Goal: Task Accomplishment & Management: Complete application form

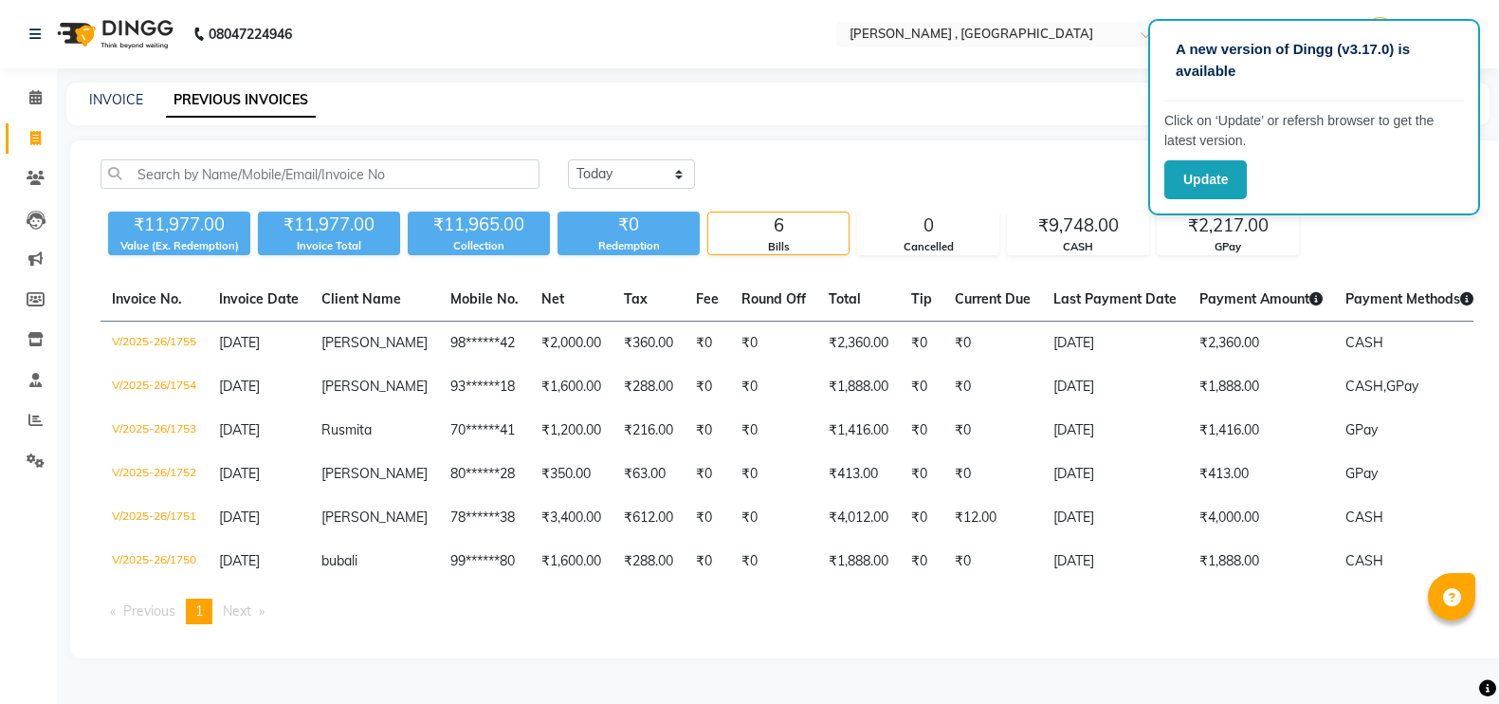
select select "[DATE]"
click at [126, 96] on link "INVOICE" at bounding box center [116, 99] width 54 height 17
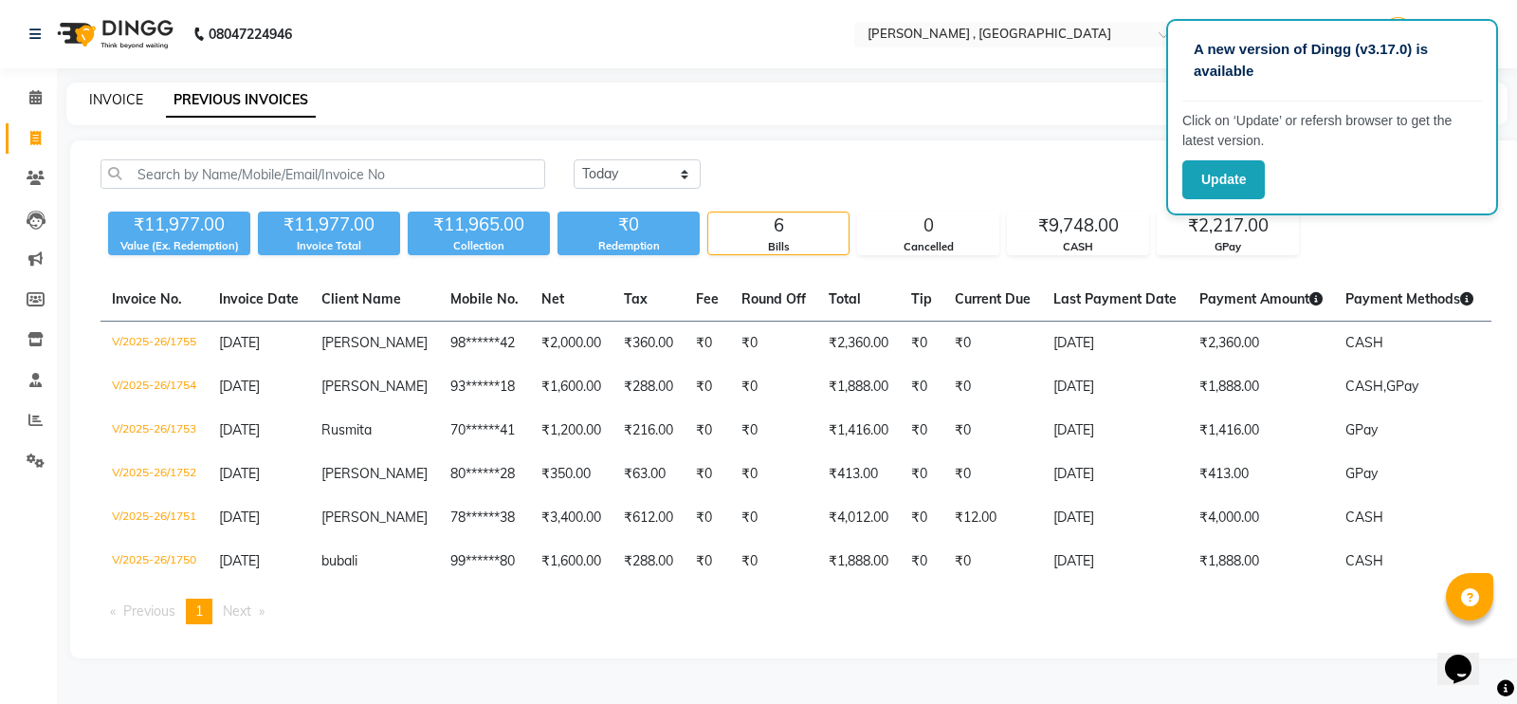
select select "service"
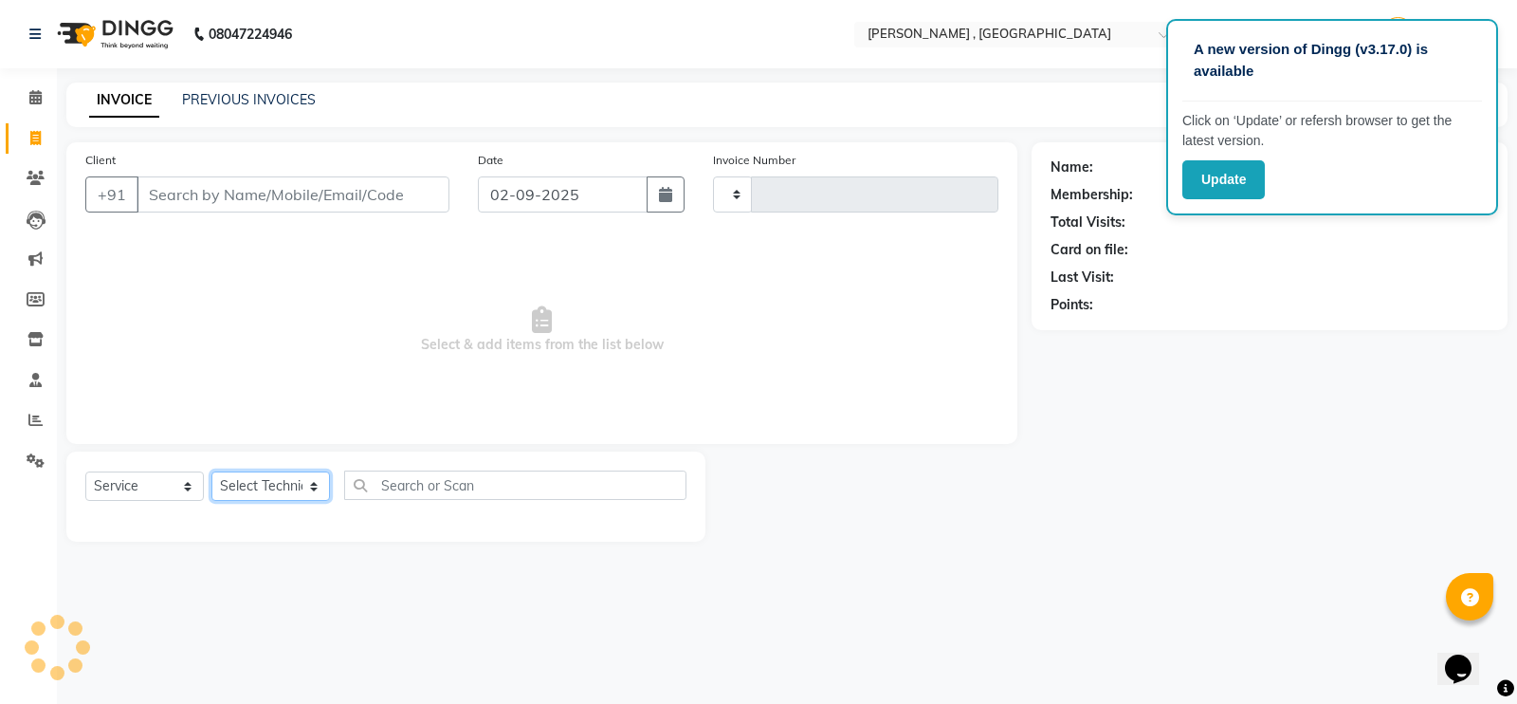
drag, startPoint x: 296, startPoint y: 493, endPoint x: 282, endPoint y: 455, distance: 40.5
click at [296, 493] on select "Select Technician" at bounding box center [270, 485] width 119 height 29
type input "1756"
select select "4283"
click at [281, 482] on select "Select Technician [PERSON_NAME] [PERSON_NAME] Manager [PERSON_NAME] Thangpi [PE…" at bounding box center [270, 485] width 119 height 29
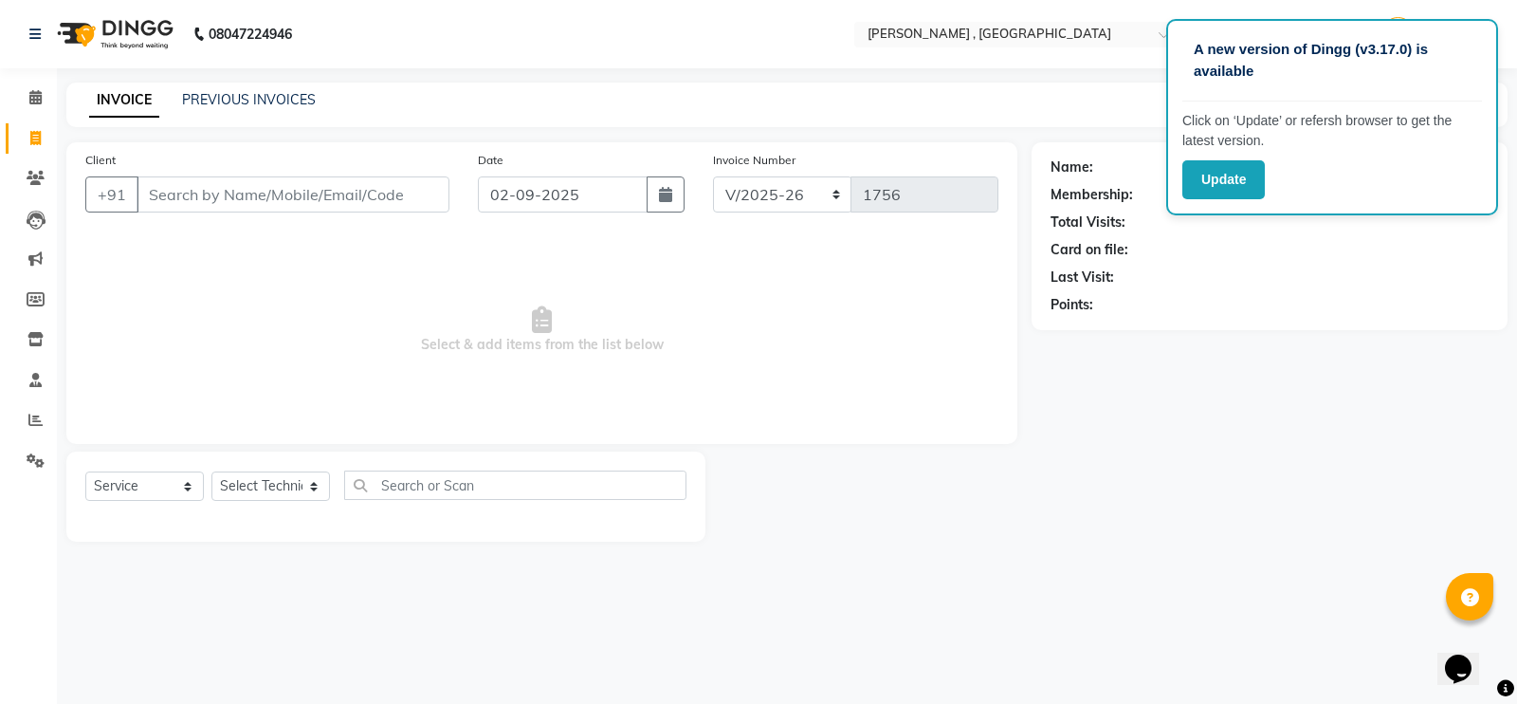
click at [278, 459] on div "Select Service Product Membership Package Voucher Prepaid Gift Card Select Tech…" at bounding box center [385, 496] width 639 height 90
click at [282, 492] on select "Select Technician [PERSON_NAME] [PERSON_NAME] Manager [PERSON_NAME] Thangpi [PE…" at bounding box center [270, 485] width 119 height 29
select select "35418"
click at [211, 471] on select "Select Technician [PERSON_NAME] [PERSON_NAME] Manager [PERSON_NAME] Thangpi [PE…" at bounding box center [270, 485] width 119 height 29
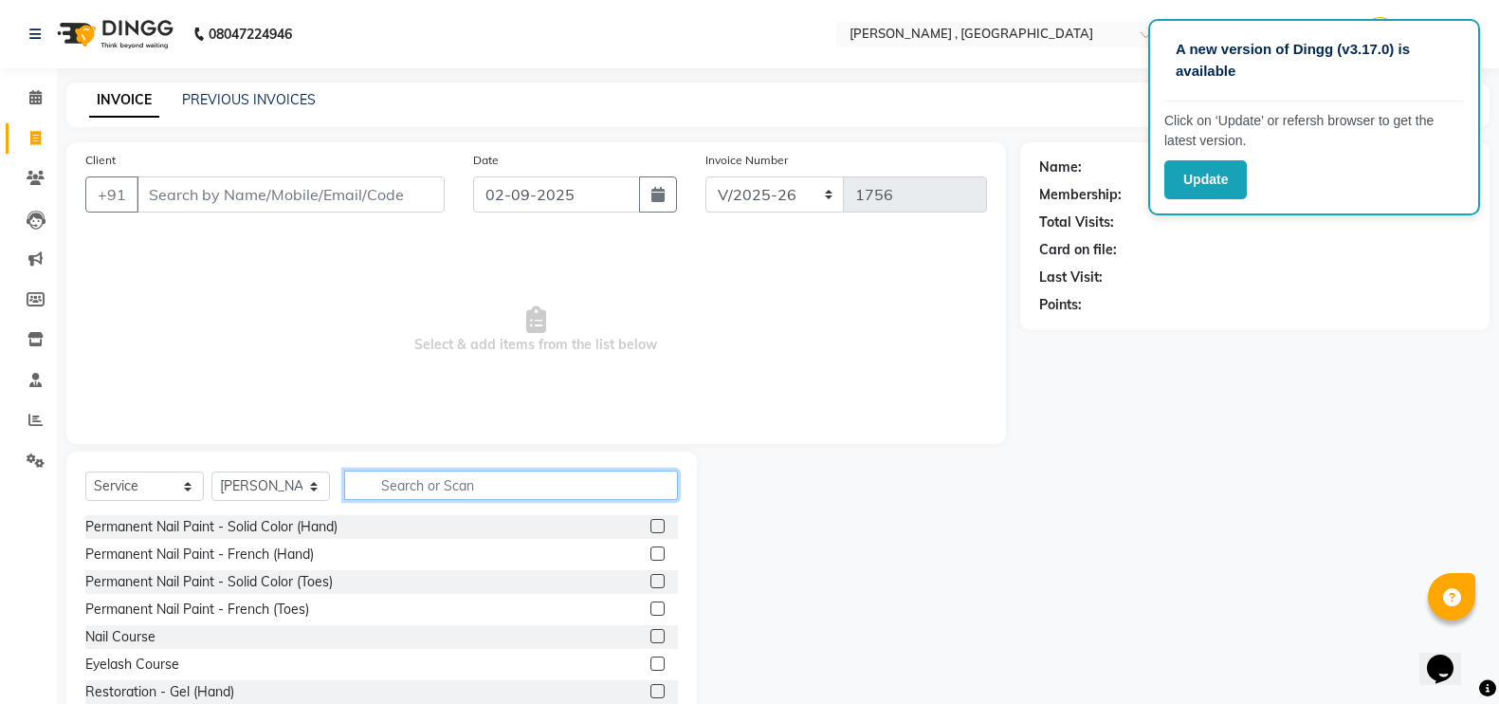
click at [426, 482] on input "text" at bounding box center [511, 484] width 334 height 29
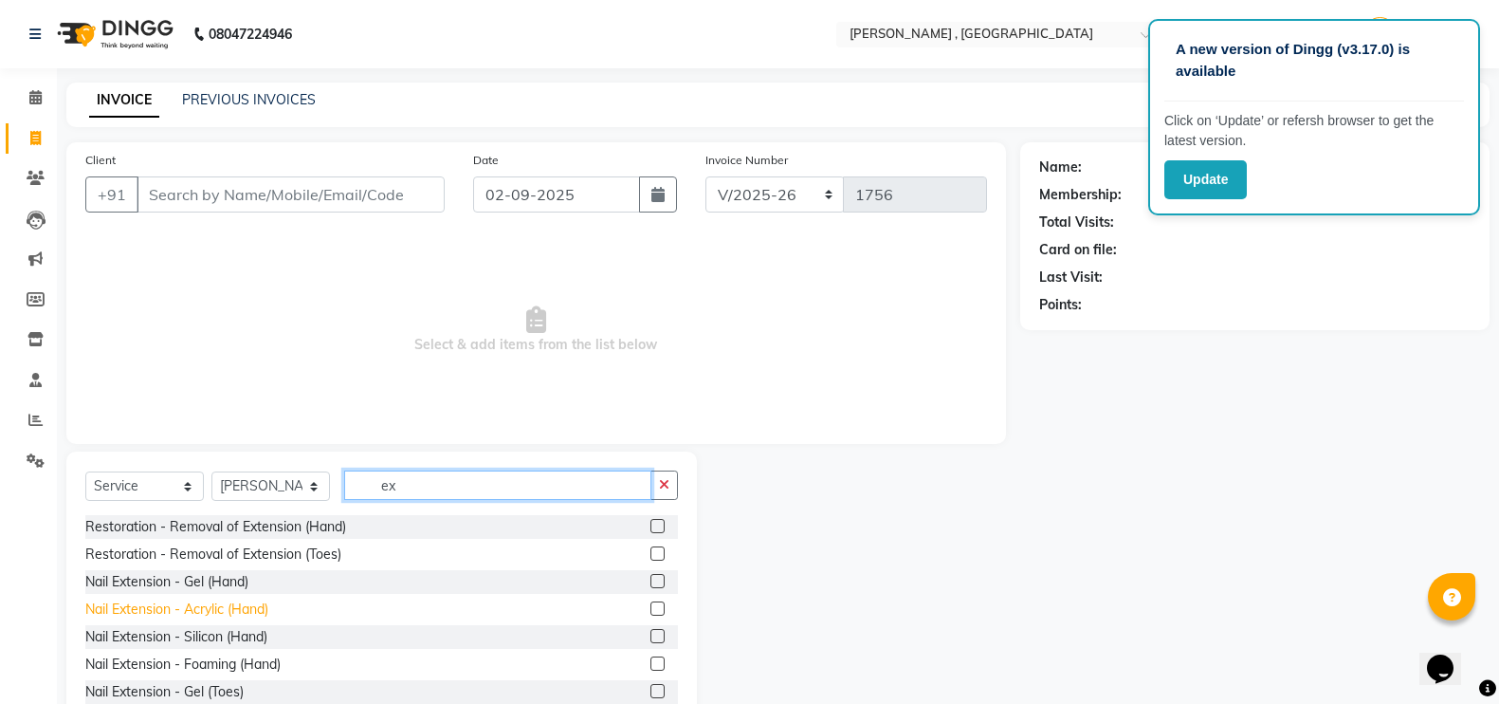
type input "ex"
click at [206, 617] on div "Nail Extension - Acrylic (Hand)" at bounding box center [176, 609] width 183 height 20
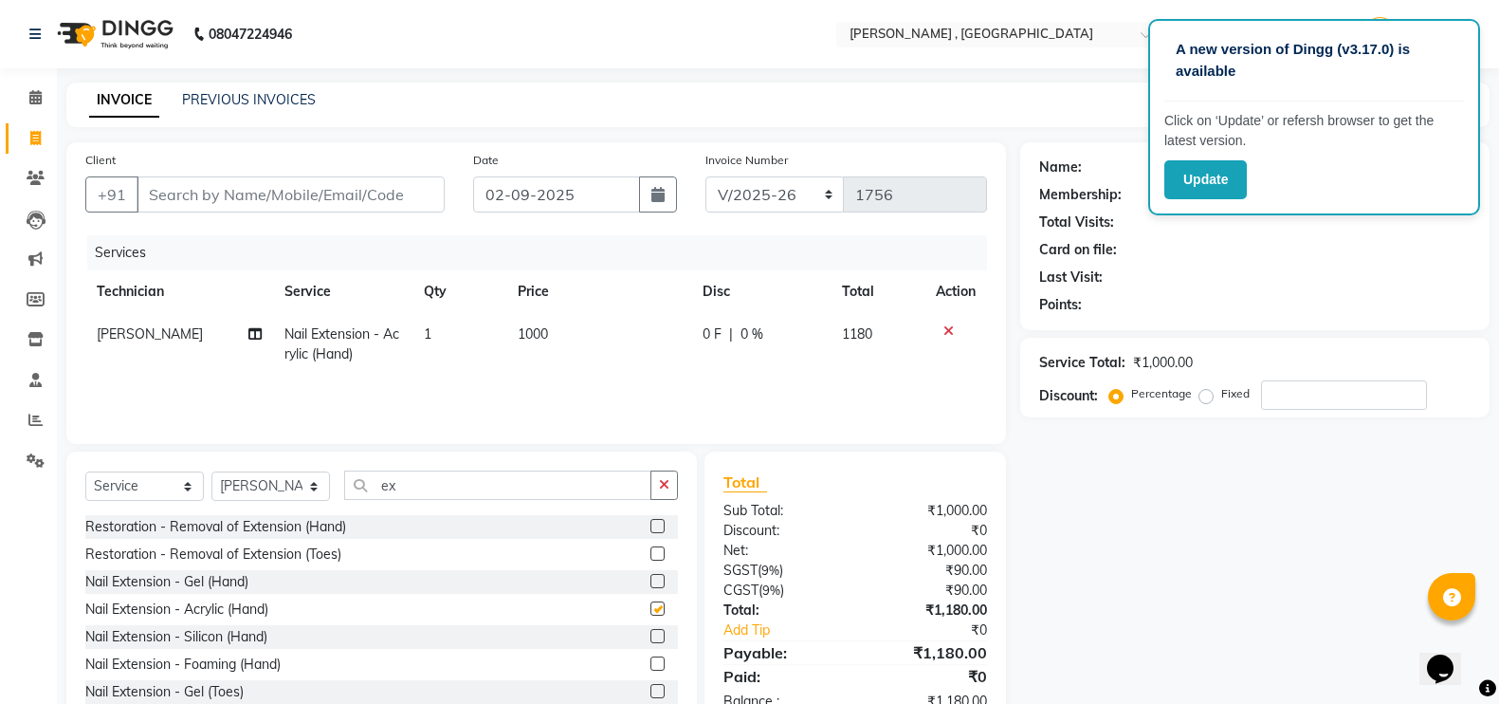
checkbox input "false"
click at [463, 468] on div "Select Service Product Membership Package Voucher Prepaid Gift Card Select Tech…" at bounding box center [381, 591] width 631 height 280
click at [463, 478] on input "ex" at bounding box center [497, 484] width 307 height 29
type input "e"
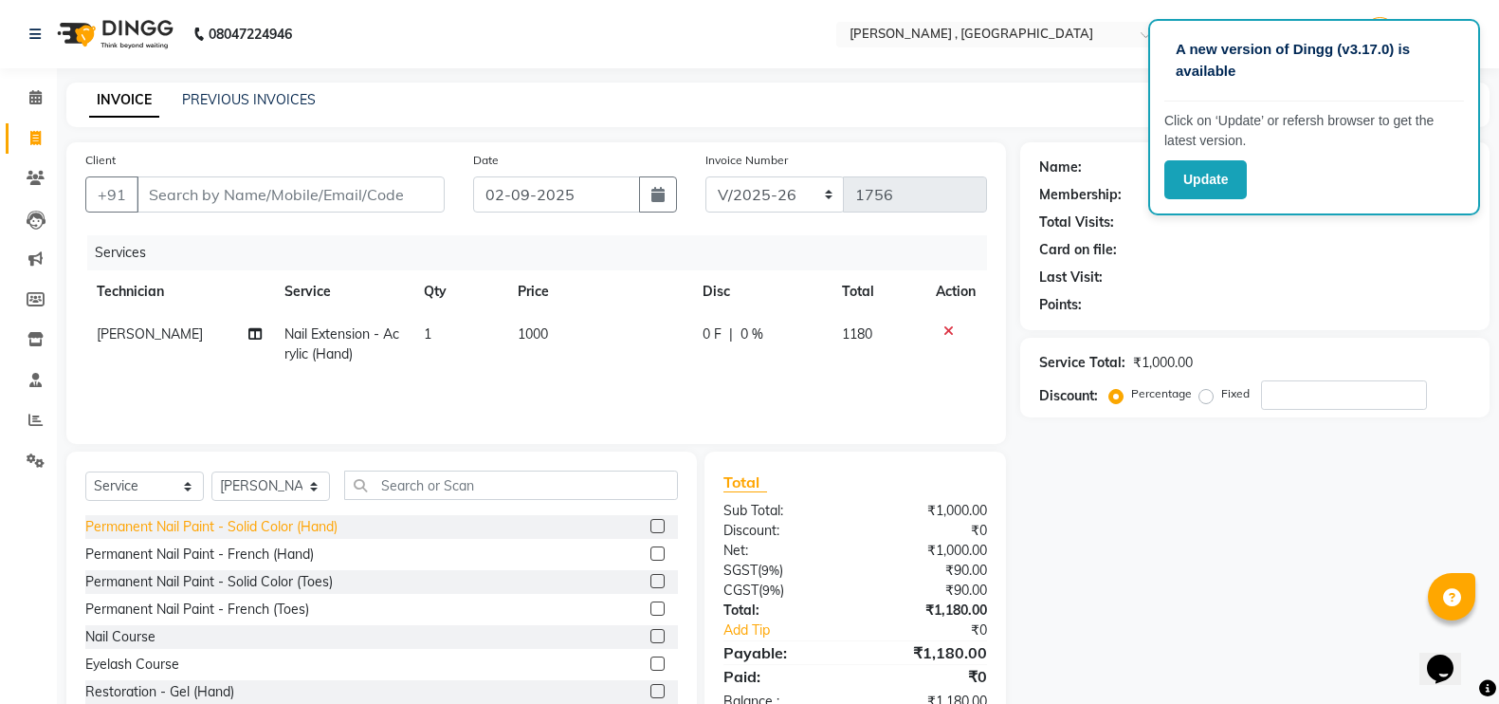
click at [305, 528] on div "Permanent Nail Paint - Solid Color (Hand)" at bounding box center [211, 527] width 252 height 20
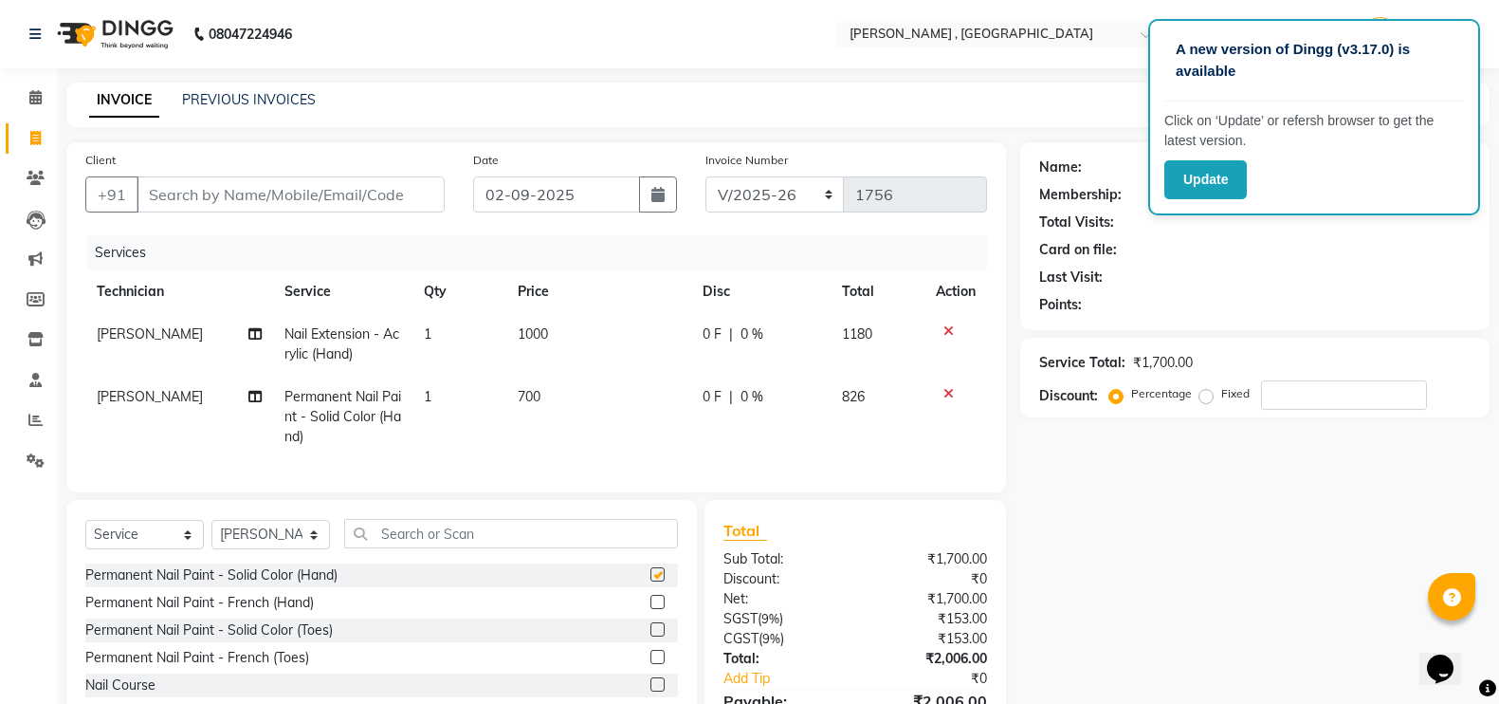
checkbox input "false"
click at [567, 376] on td "700" at bounding box center [598, 417] width 185 height 83
select select "35418"
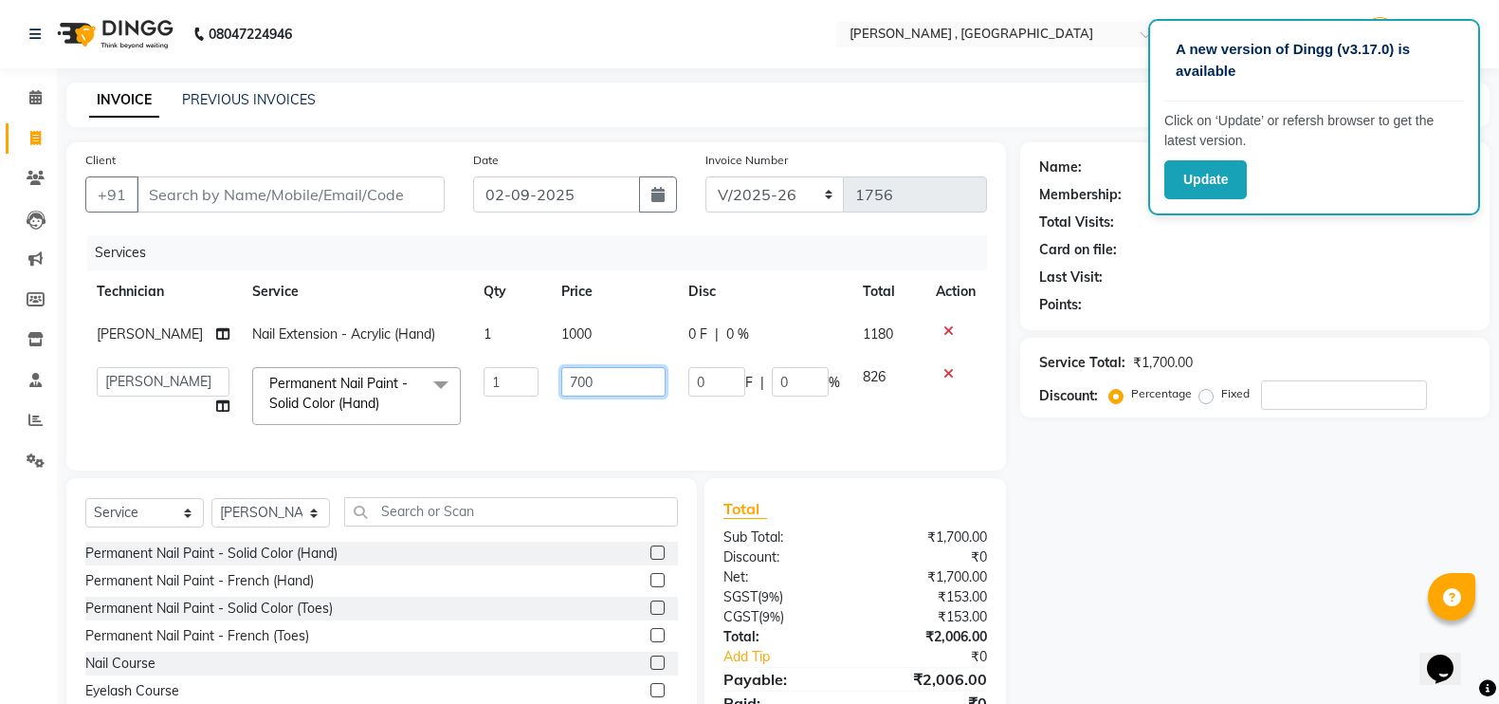
click at [564, 386] on input "700" at bounding box center [613, 381] width 104 height 29
type input "600"
drag, startPoint x: 1230, startPoint y: 587, endPoint x: 780, endPoint y: 587, distance: 449.5
click at [1229, 587] on div "Name: Membership: Total Visits: Card on file: Last Visit: Points: Service Total…" at bounding box center [1262, 449] width 484 height 615
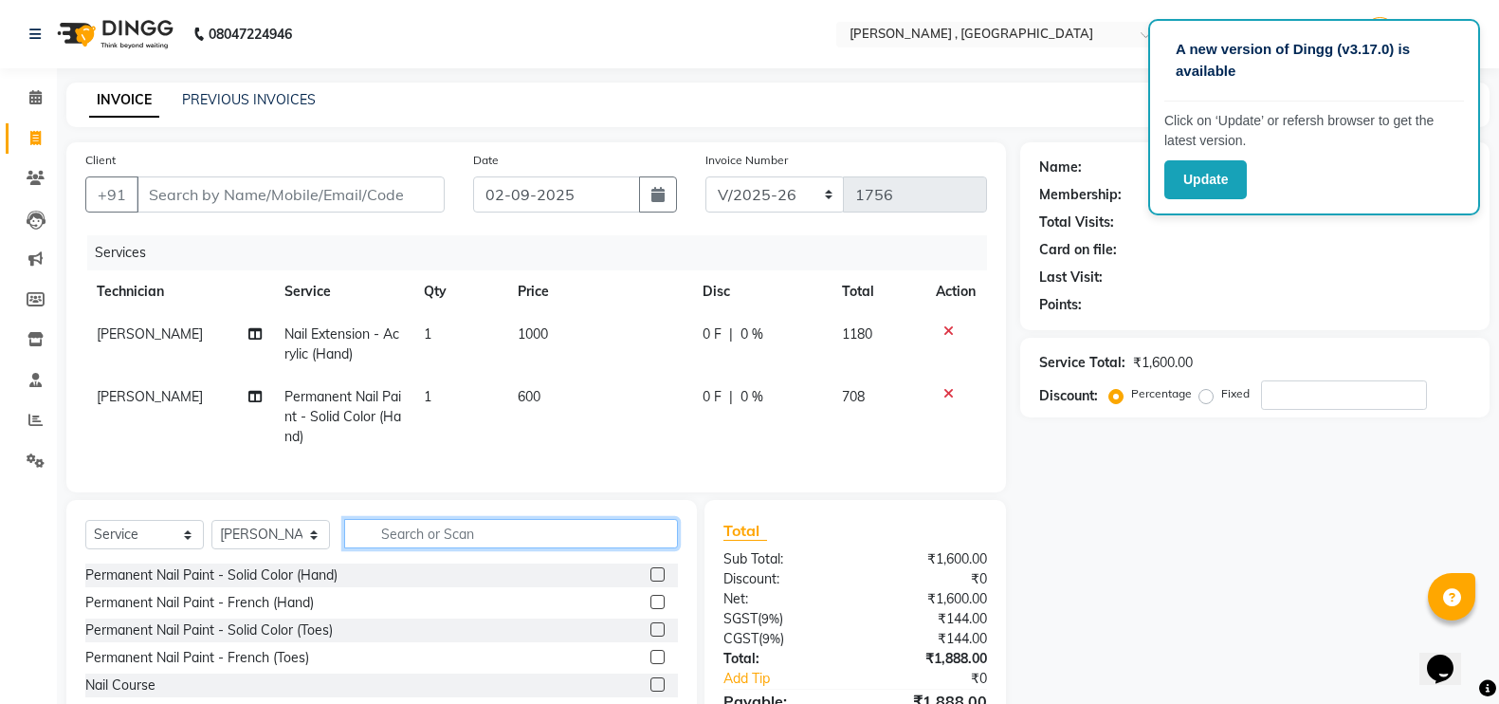
click at [394, 548] on input "text" at bounding box center [511, 533] width 334 height 29
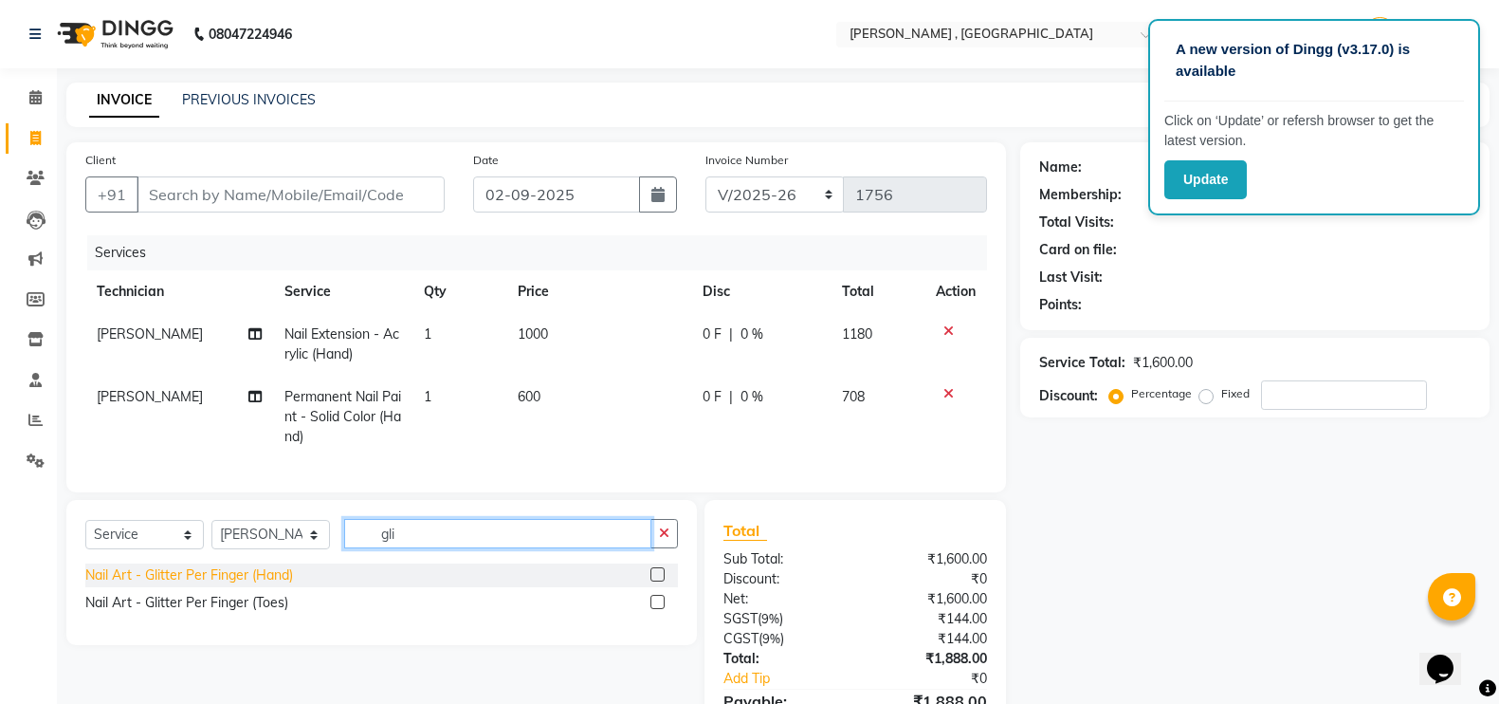
type input "gli"
click at [290, 585] on div "Nail Art - Glitter Per Finger (Hand)" at bounding box center [189, 575] width 208 height 20
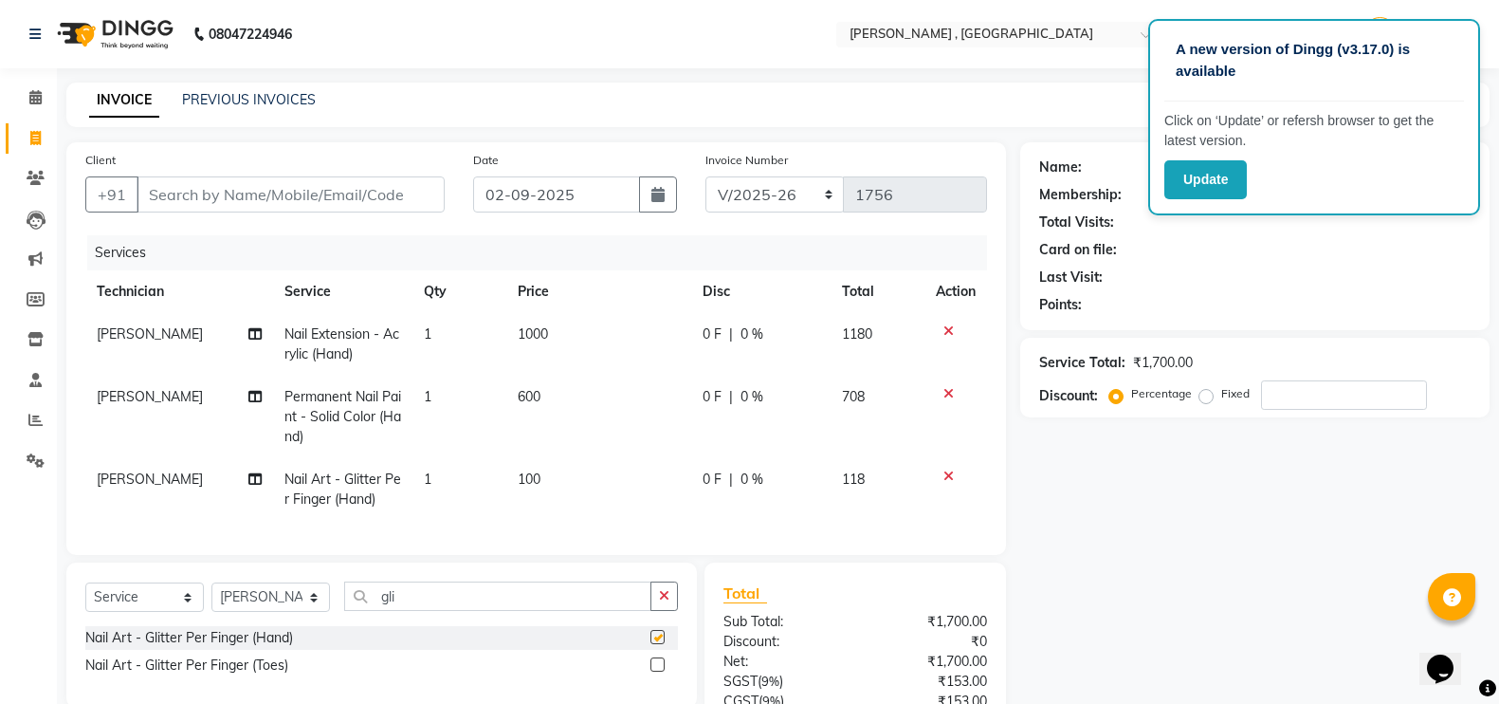
checkbox input "false"
click at [588, 483] on td "100" at bounding box center [598, 489] width 185 height 63
select select "35418"
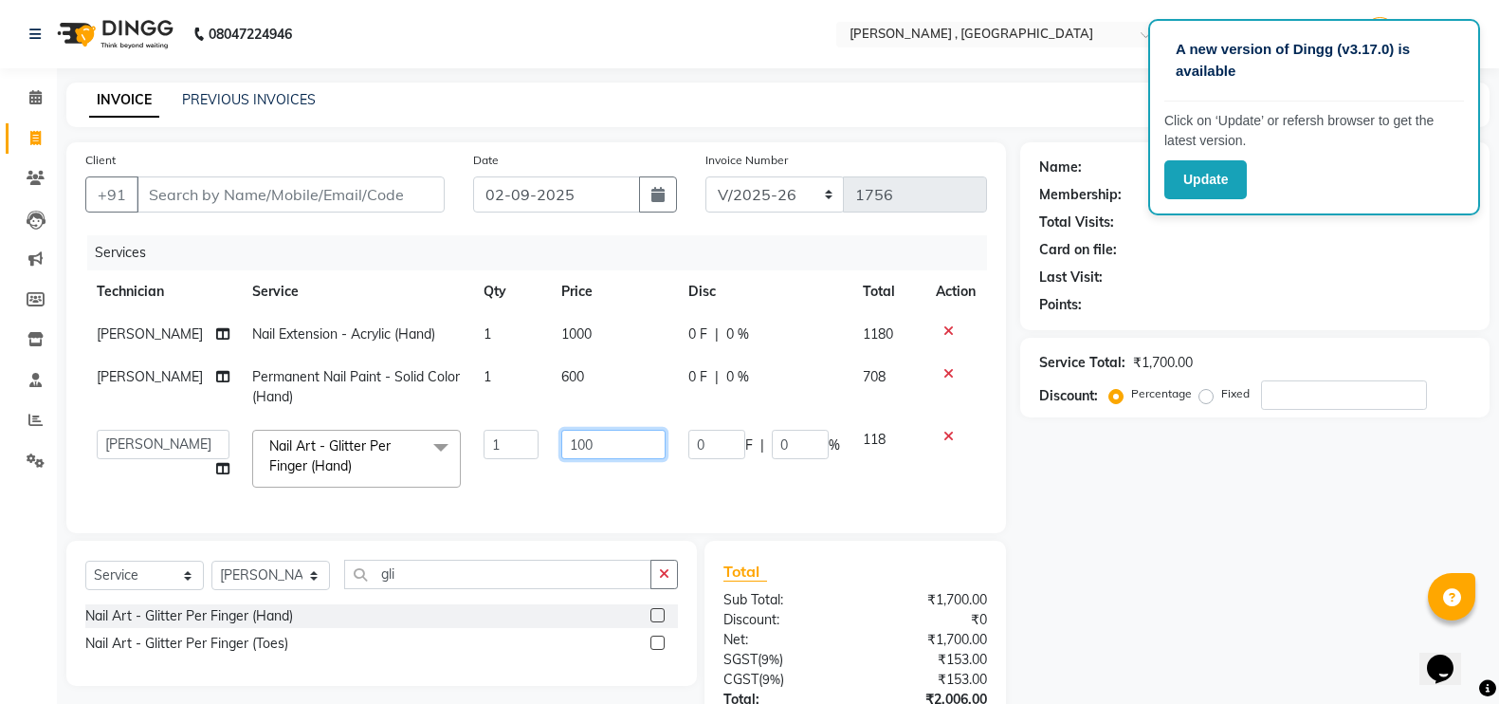
click at [575, 440] on input "100" at bounding box center [613, 444] width 104 height 29
type input "50"
drag, startPoint x: 1276, startPoint y: 535, endPoint x: 716, endPoint y: 507, distance: 561.1
click at [1245, 542] on div "Name: Membership: Total Visits: Card on file: Last Visit: Points: Service Total…" at bounding box center [1262, 480] width 484 height 677
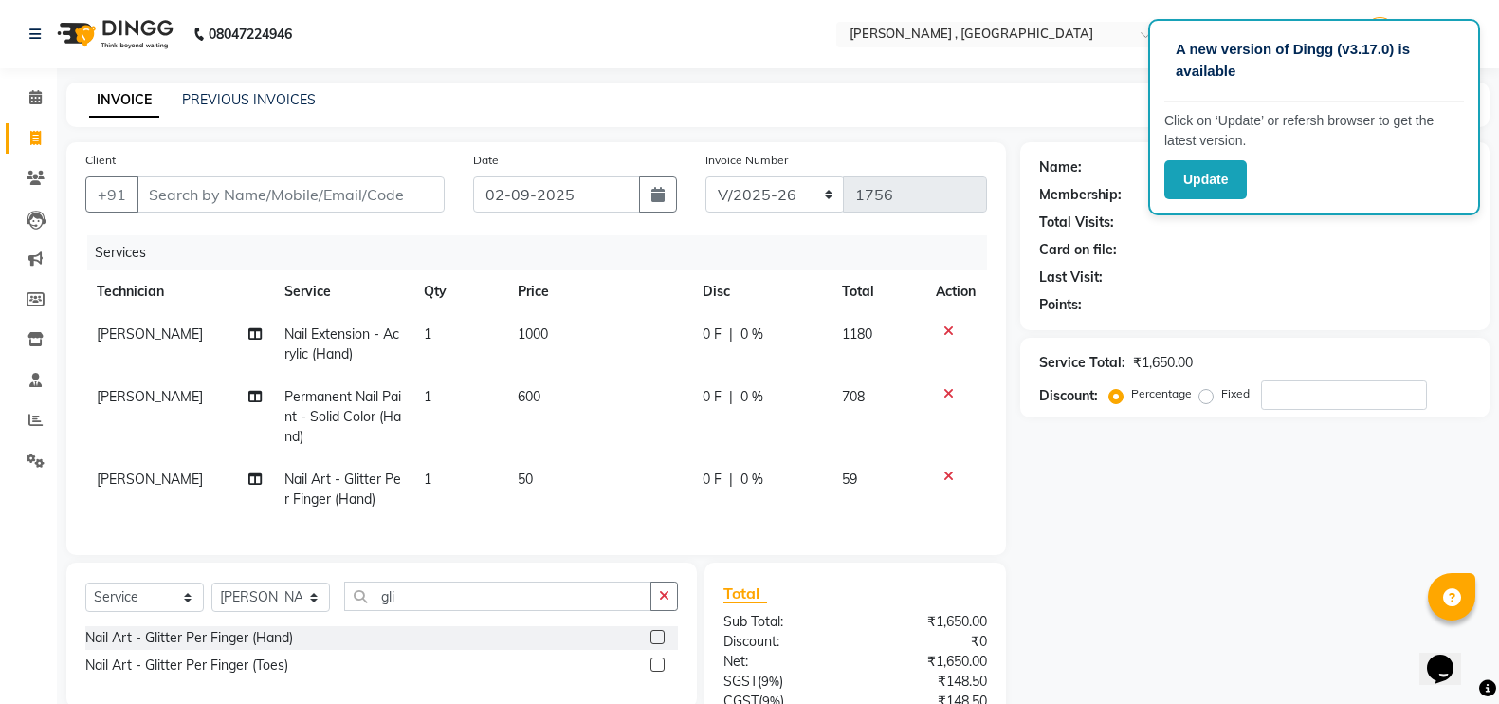
click at [446, 498] on td "1" at bounding box center [459, 489] width 93 height 63
select select "35418"
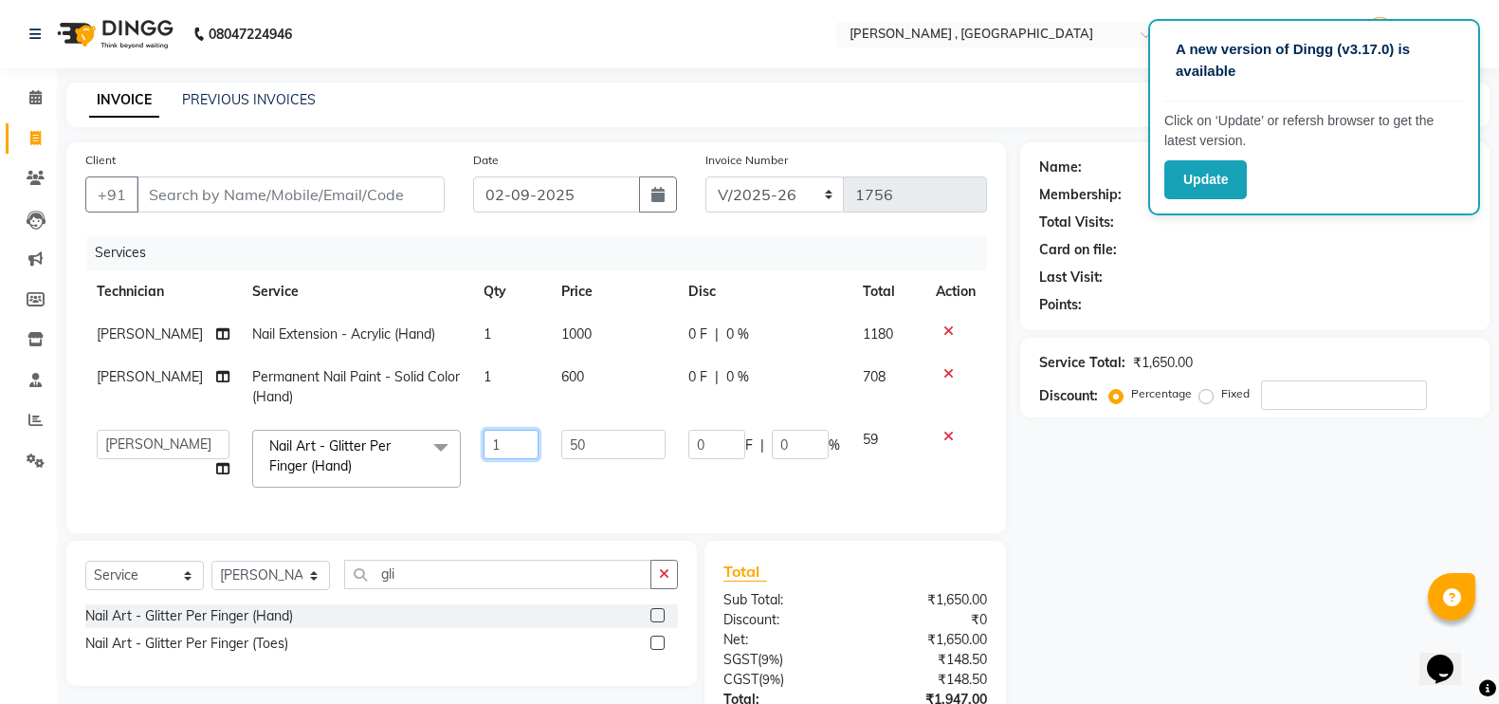
click at [496, 458] on input "1" at bounding box center [511, 444] width 55 height 29
type input "10"
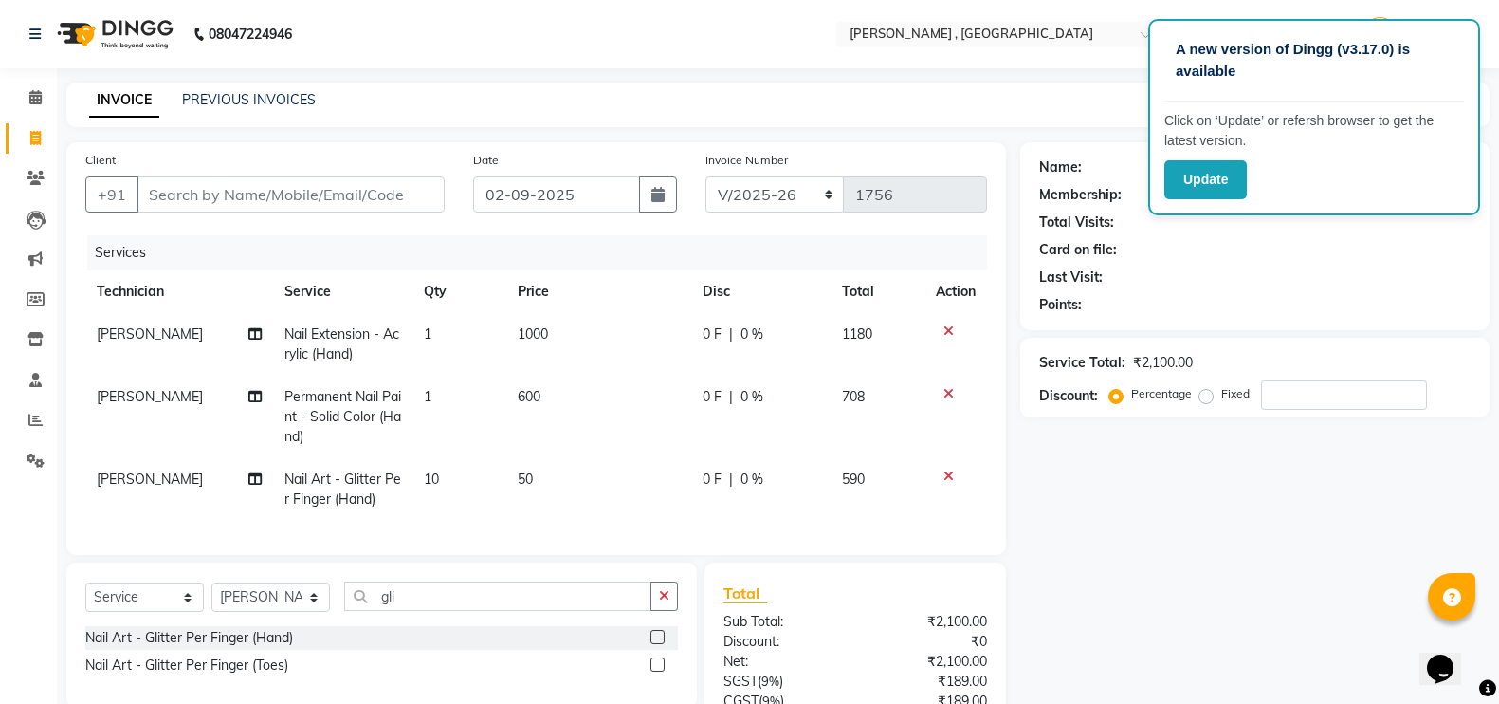
click at [1197, 518] on div "Name: Membership: Total Visits: Card on file: Last Visit: Points: Service Total…" at bounding box center [1262, 491] width 484 height 699
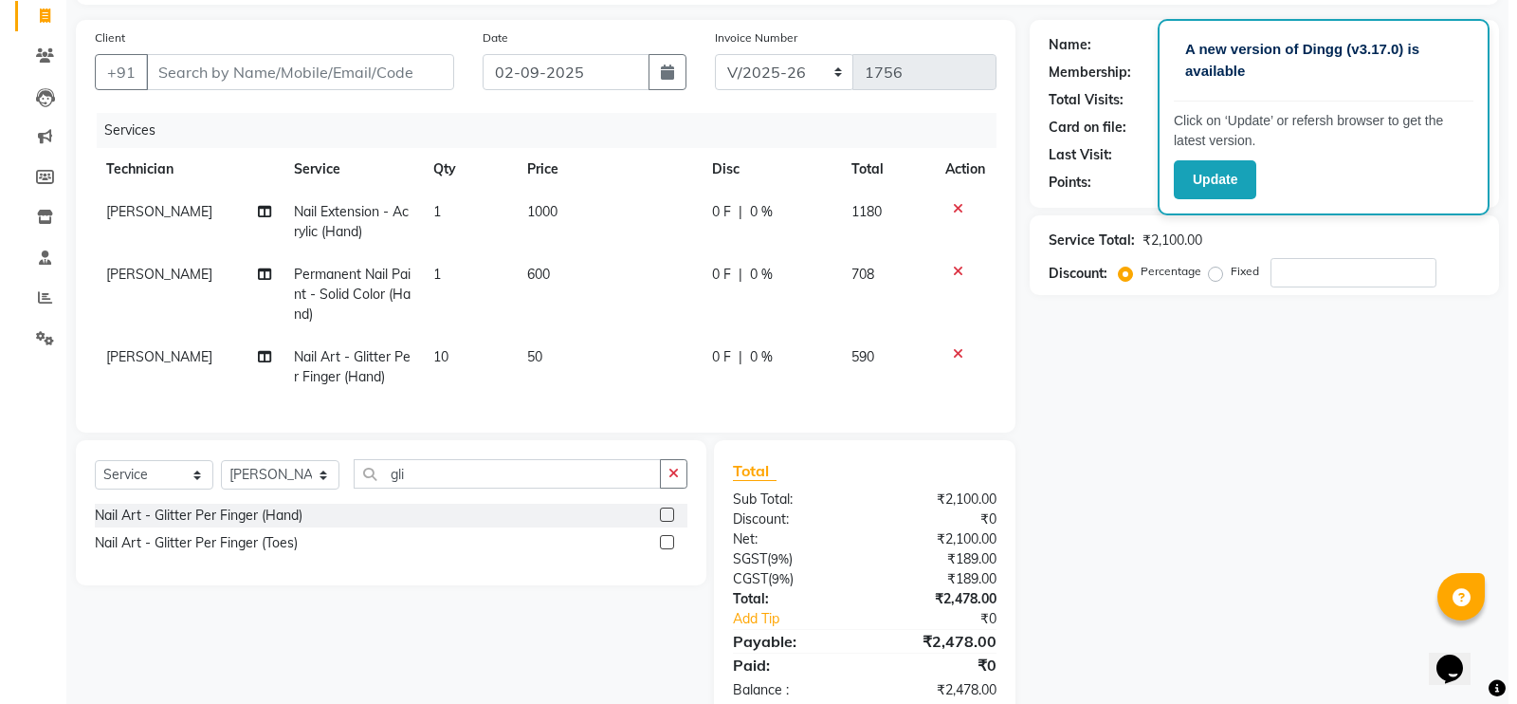
scroll to position [65, 0]
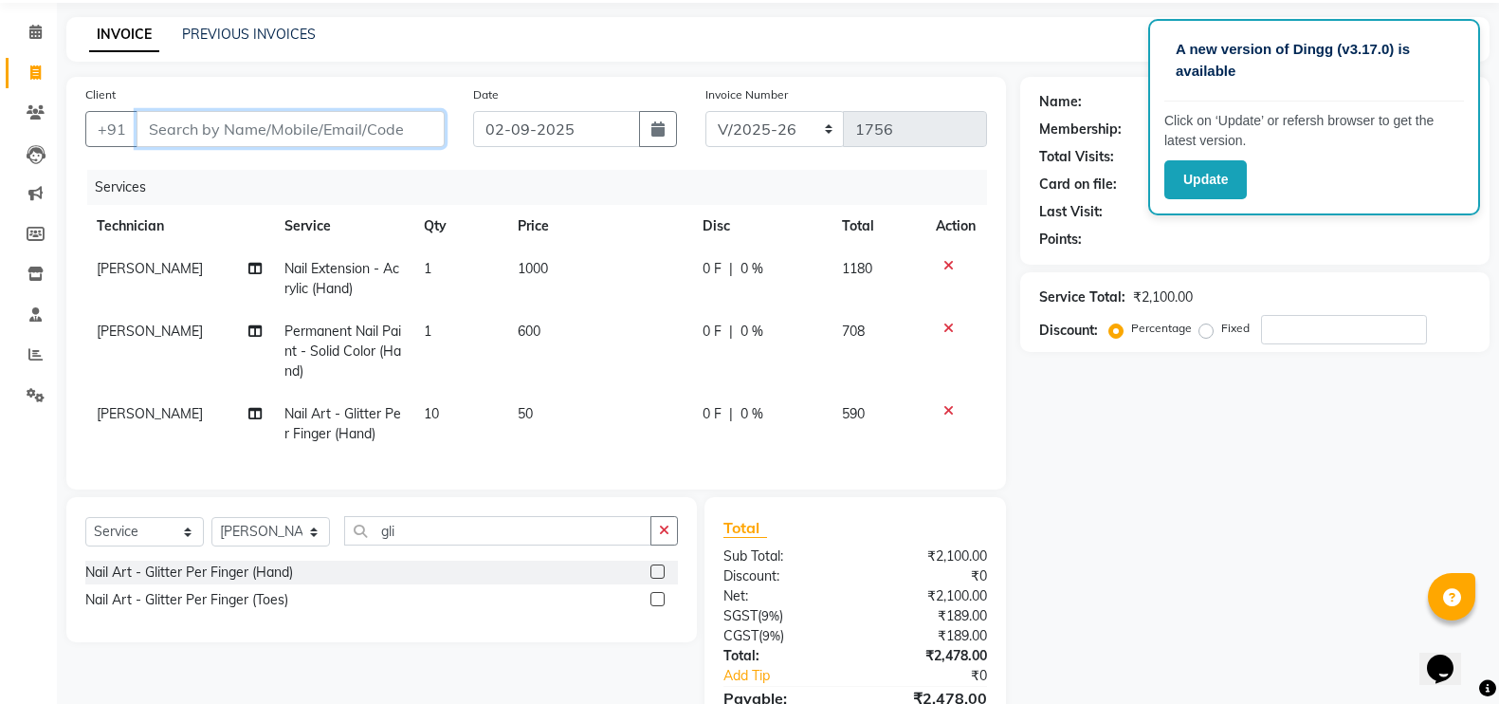
click at [413, 138] on input "Client" at bounding box center [291, 129] width 308 height 36
type input "9"
type input "0"
type input "9609836256"
click at [393, 129] on span "Add Client" at bounding box center [395, 128] width 75 height 19
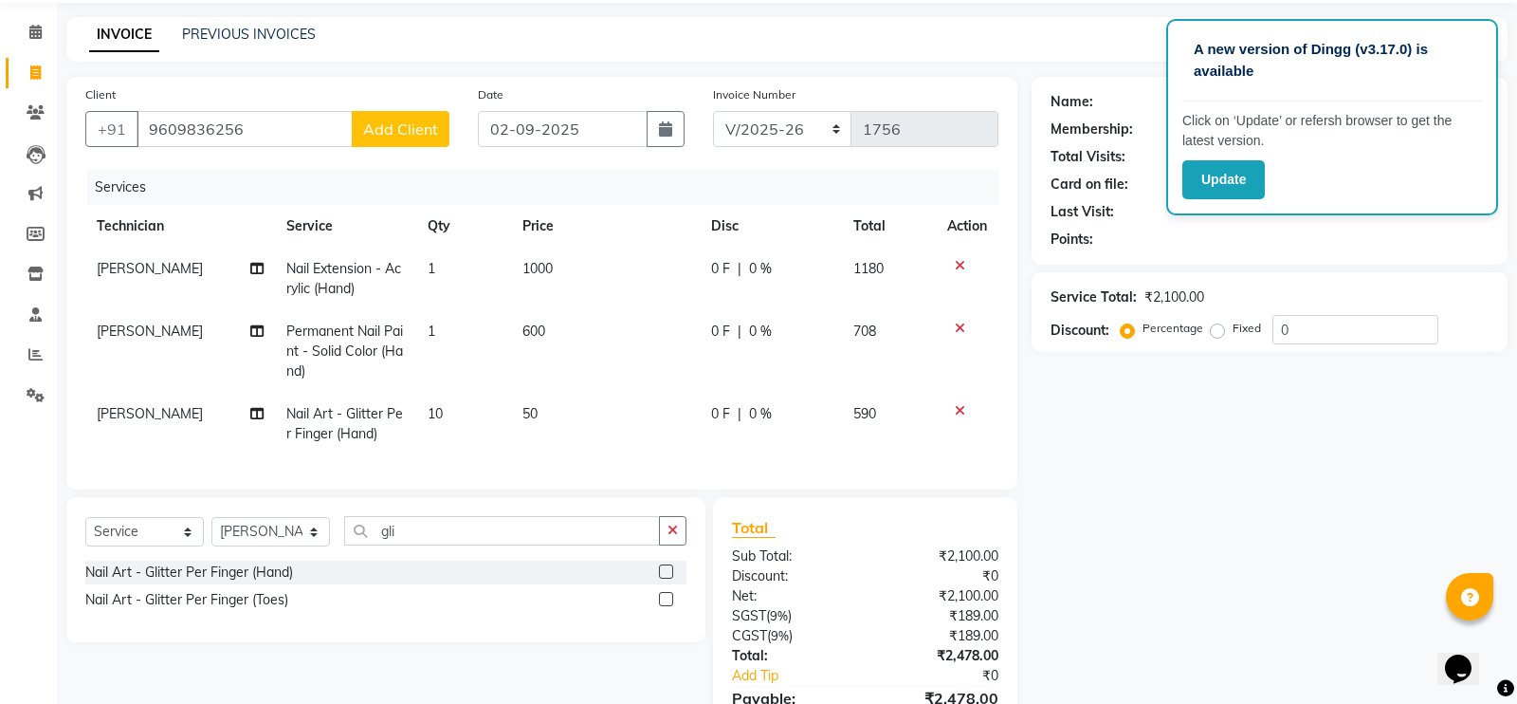
select select "21"
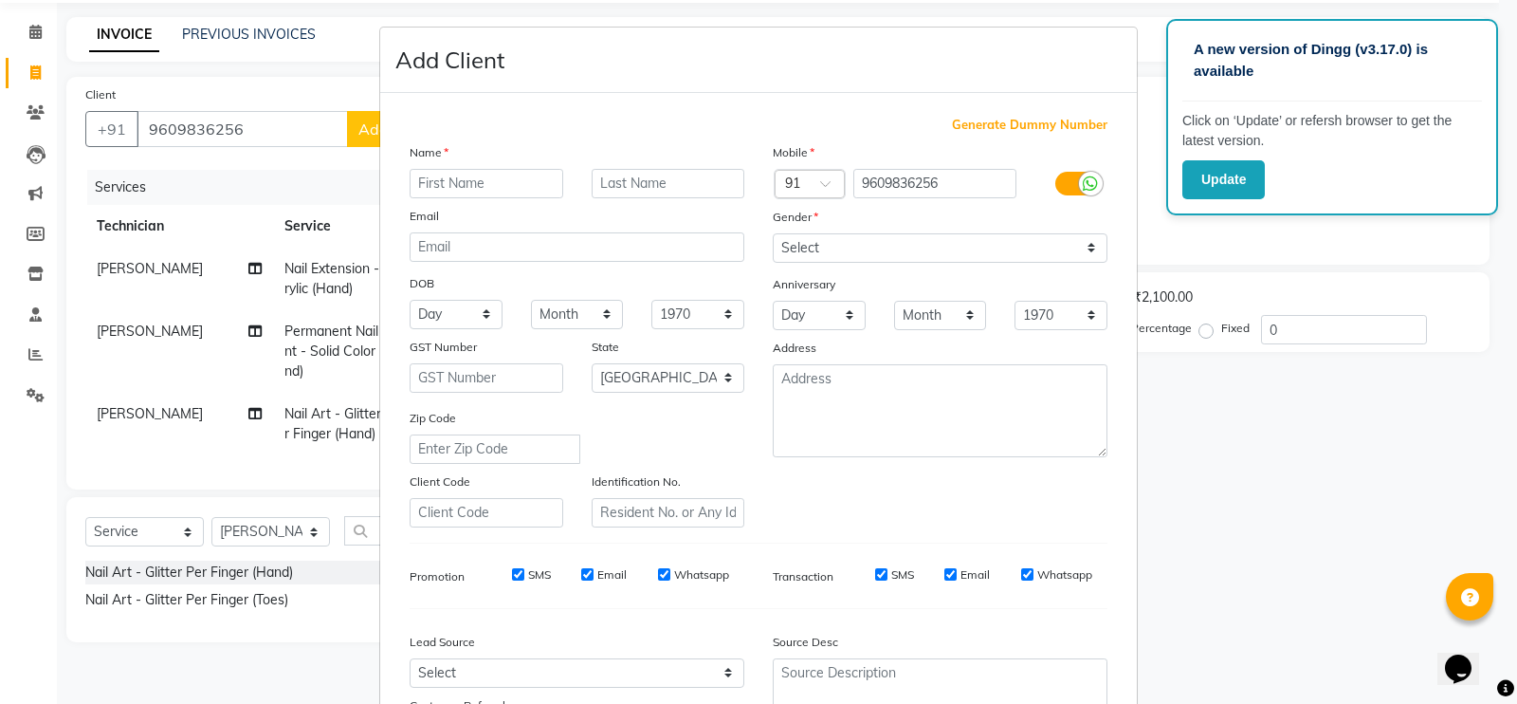
click at [473, 173] on input "text" at bounding box center [487, 183] width 154 height 29
click at [469, 180] on input "text" at bounding box center [487, 183] width 154 height 29
type input "[PERSON_NAME]"
click at [868, 248] on select "Select [DEMOGRAPHIC_DATA] [DEMOGRAPHIC_DATA] Other Prefer Not To Say" at bounding box center [940, 247] width 335 height 29
select select "[DEMOGRAPHIC_DATA]"
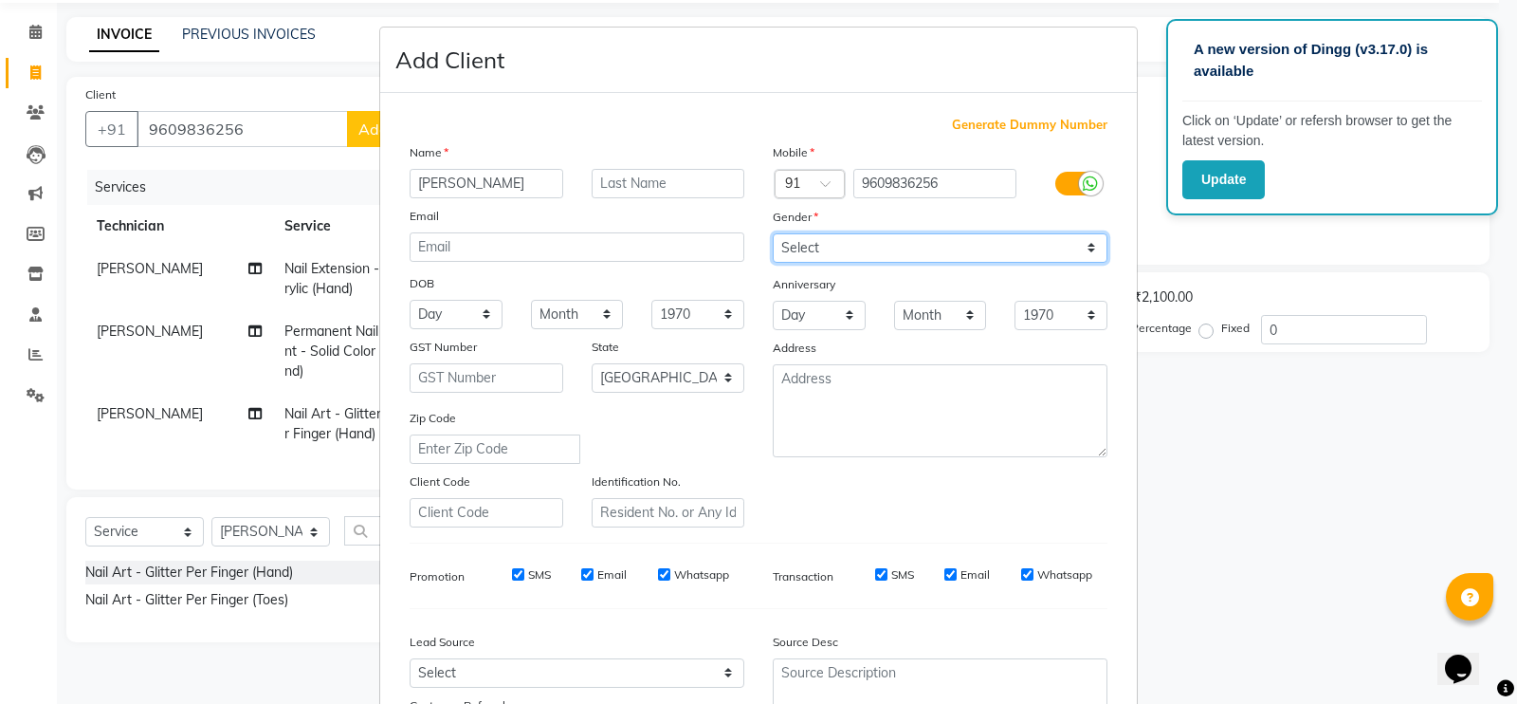
click at [773, 233] on select "Select [DEMOGRAPHIC_DATA] [DEMOGRAPHIC_DATA] Other Prefer Not To Say" at bounding box center [940, 247] width 335 height 29
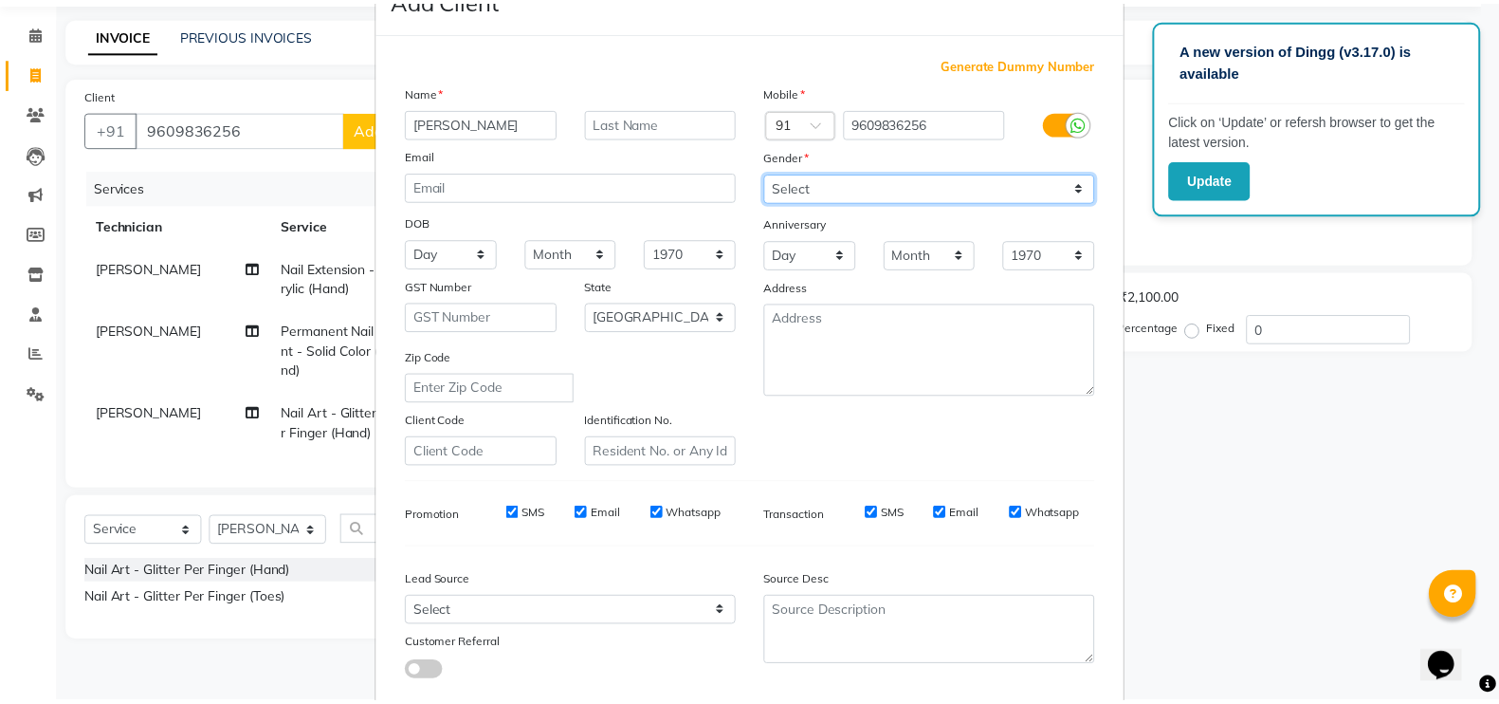
scroll to position [119, 0]
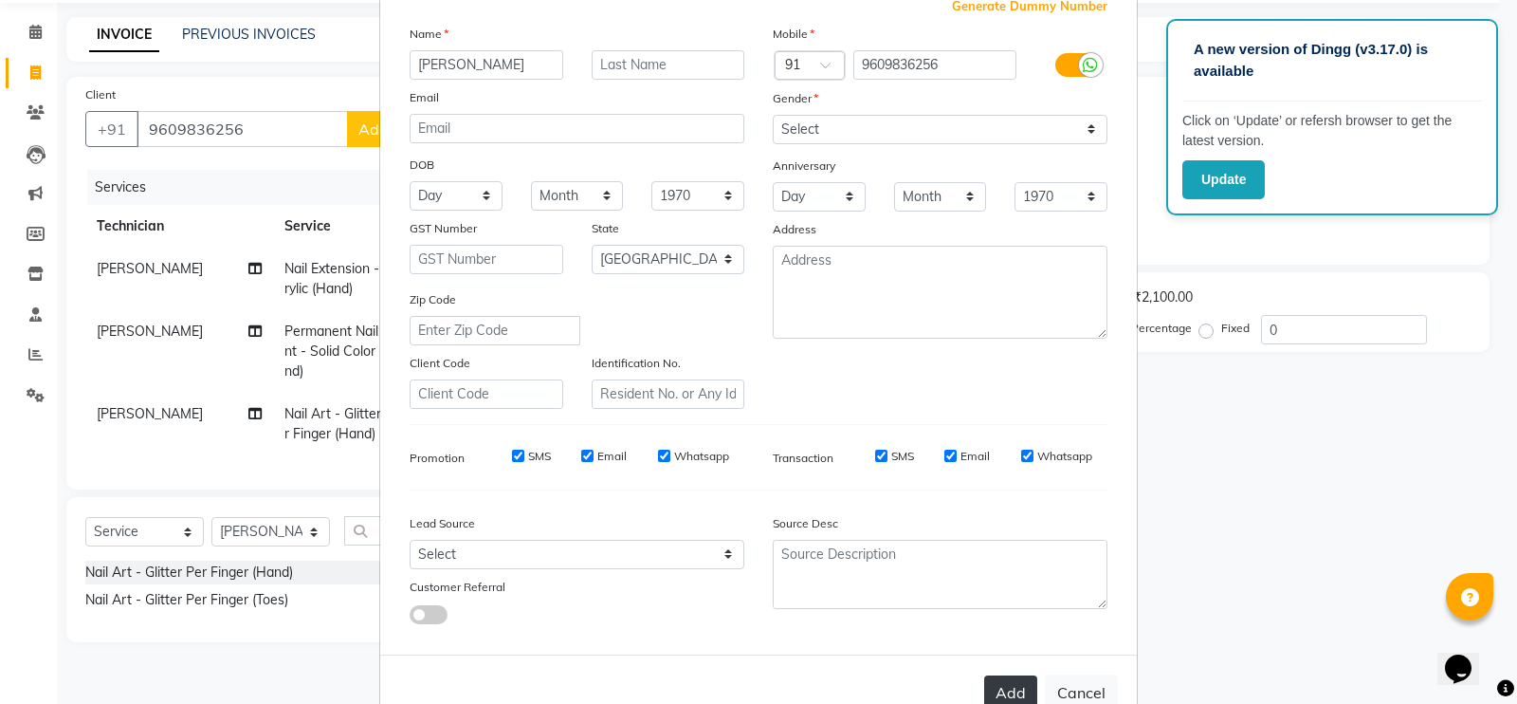
click at [1000, 690] on button "Add" at bounding box center [1010, 692] width 53 height 34
type input "96******56"
select select
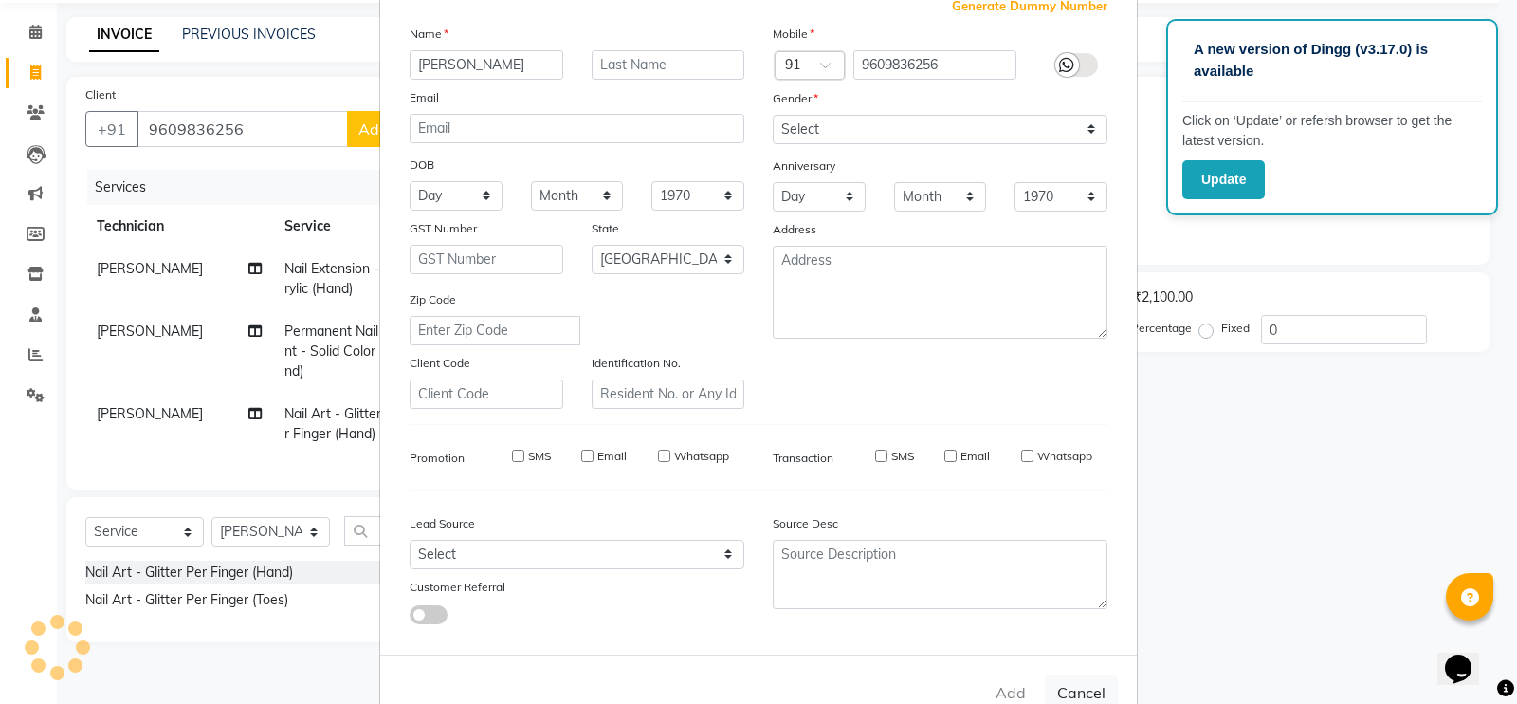
select select "null"
select select
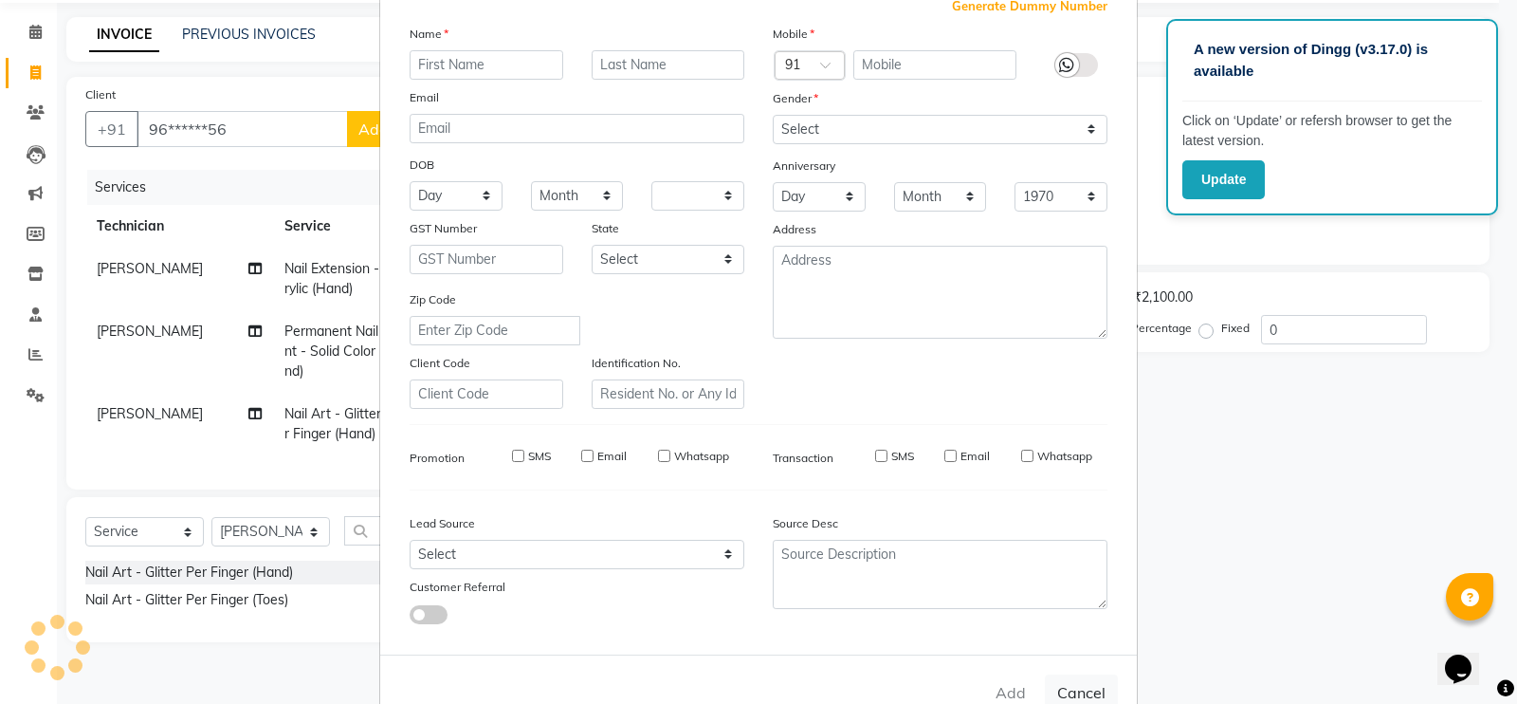
checkbox input "false"
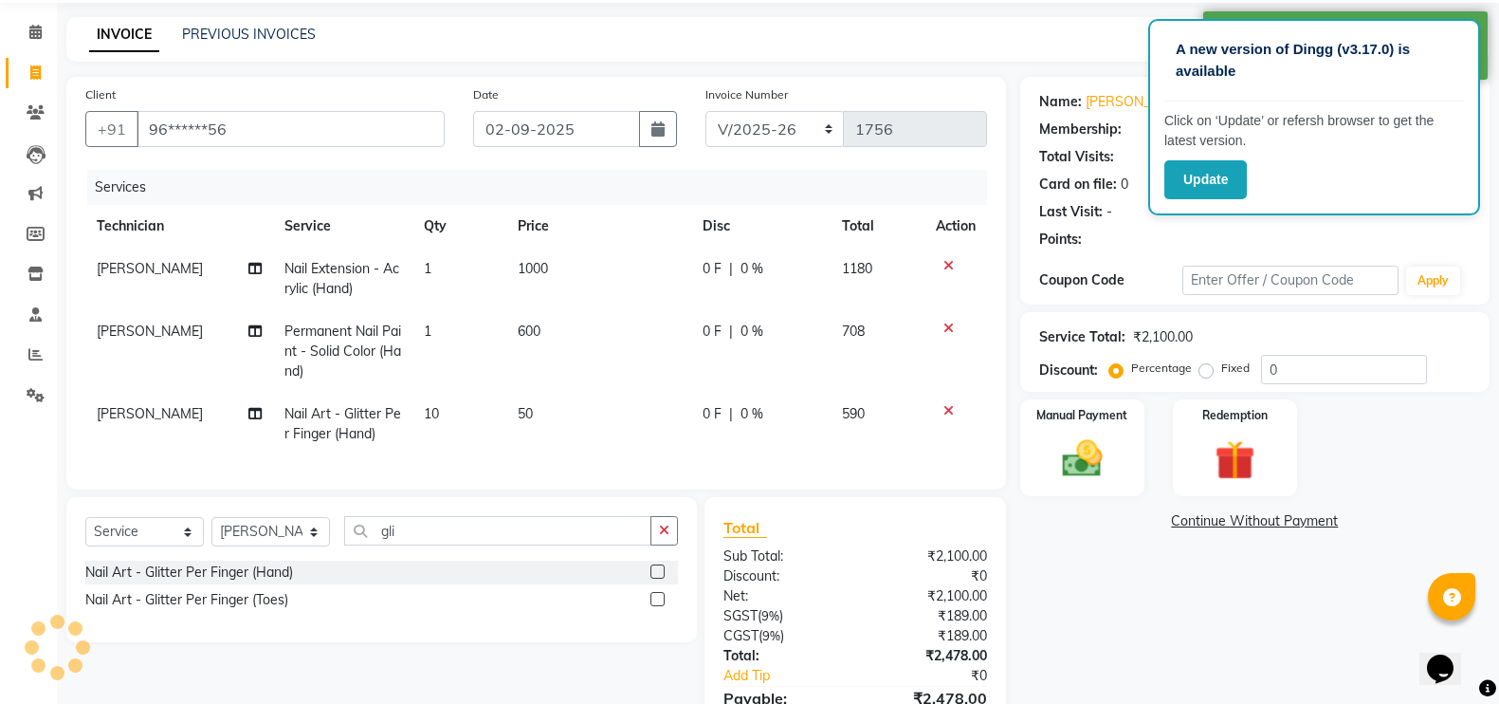
select select "1: Object"
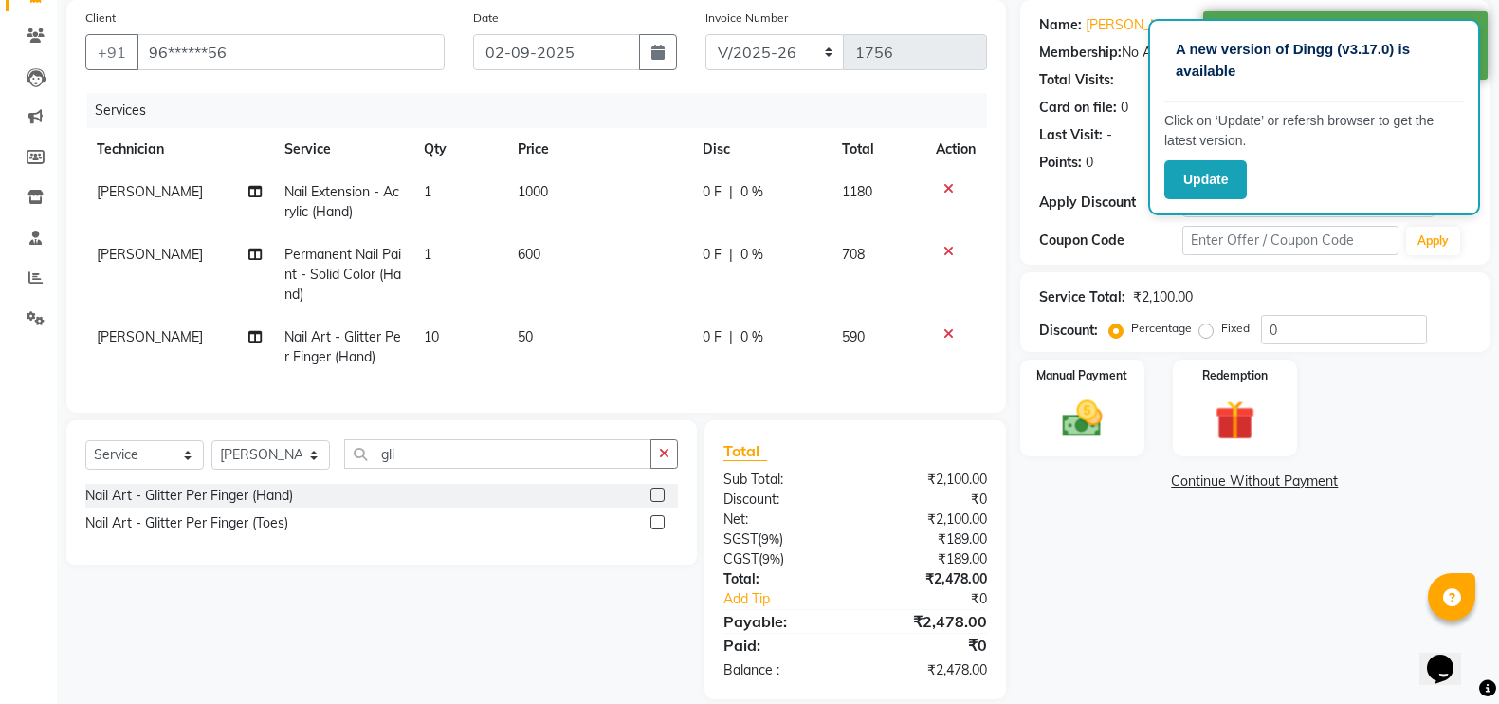
scroll to position [184, 0]
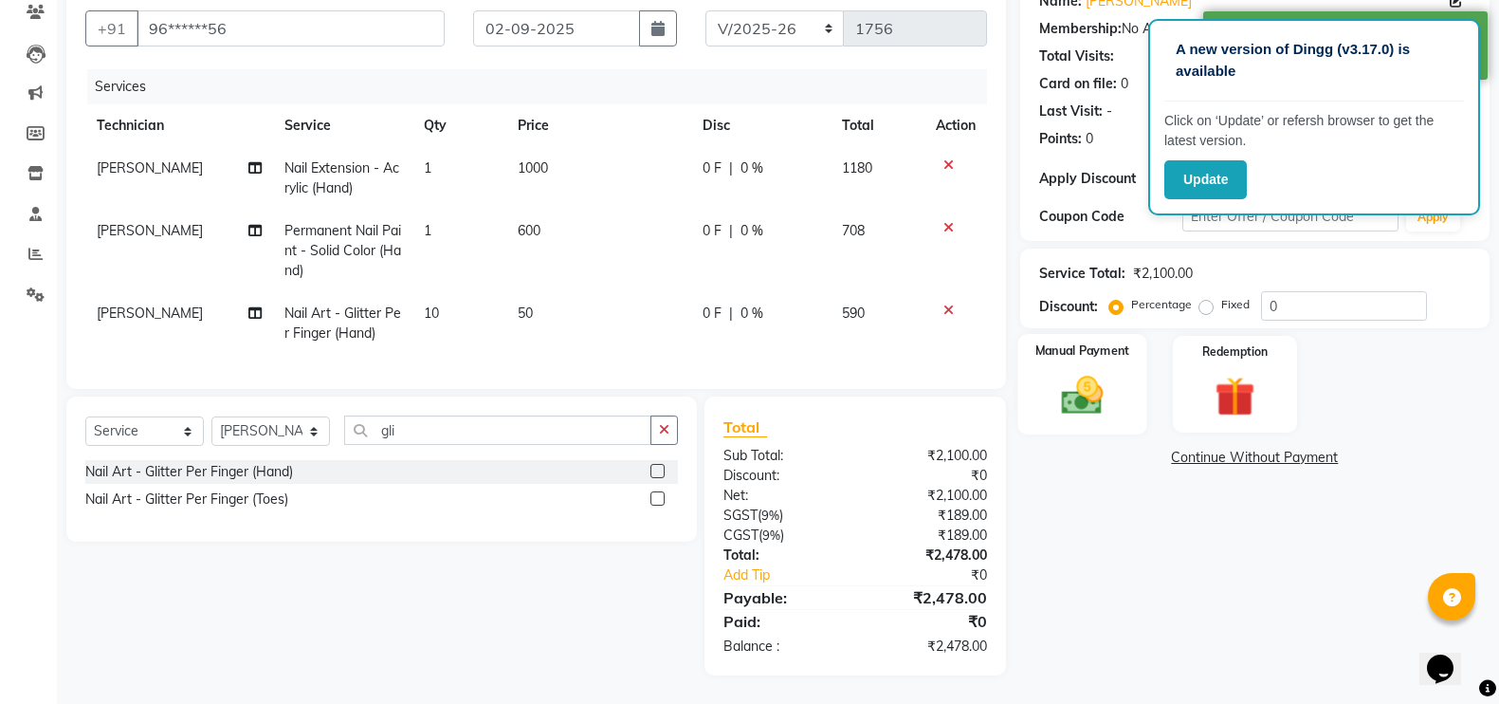
click at [1064, 371] on img at bounding box center [1082, 394] width 67 height 47
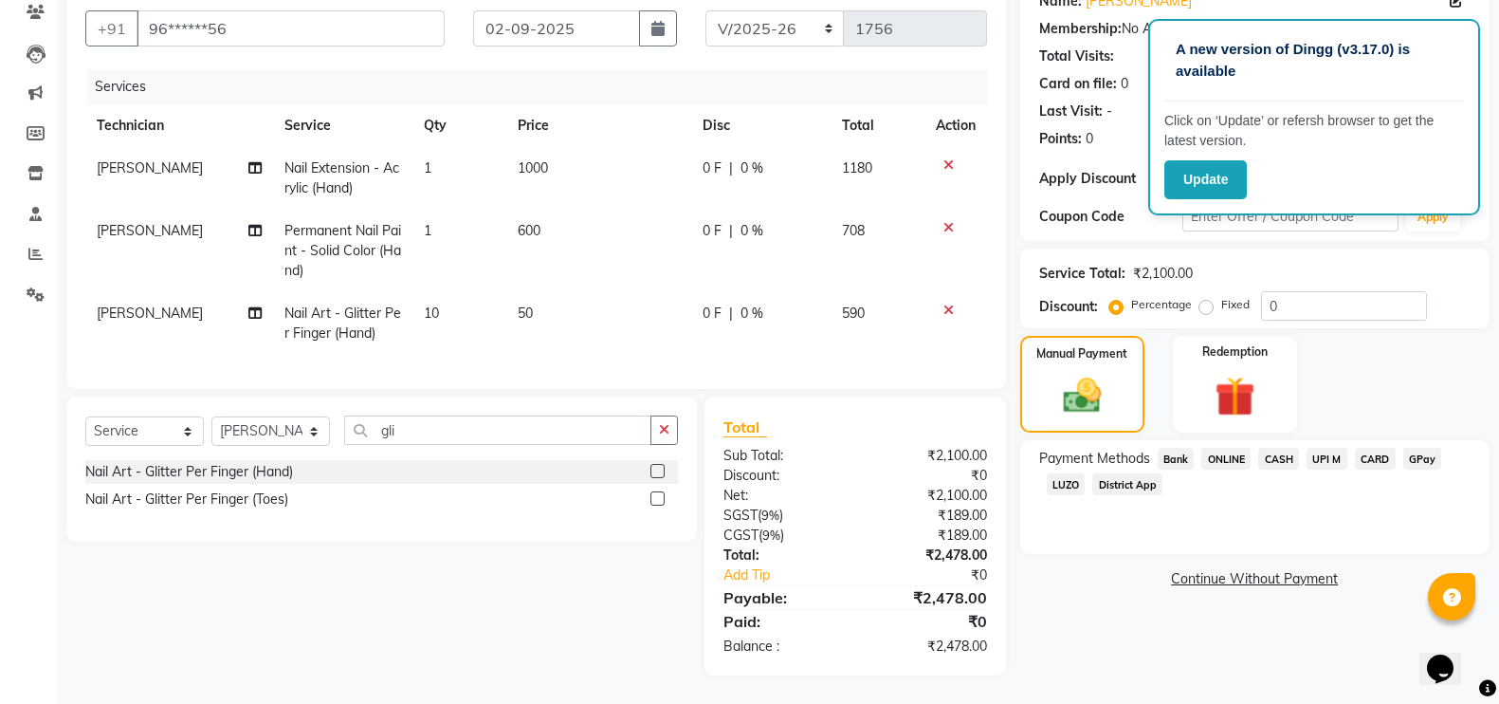
click at [1415, 448] on span "GPay" at bounding box center [1423, 459] width 39 height 22
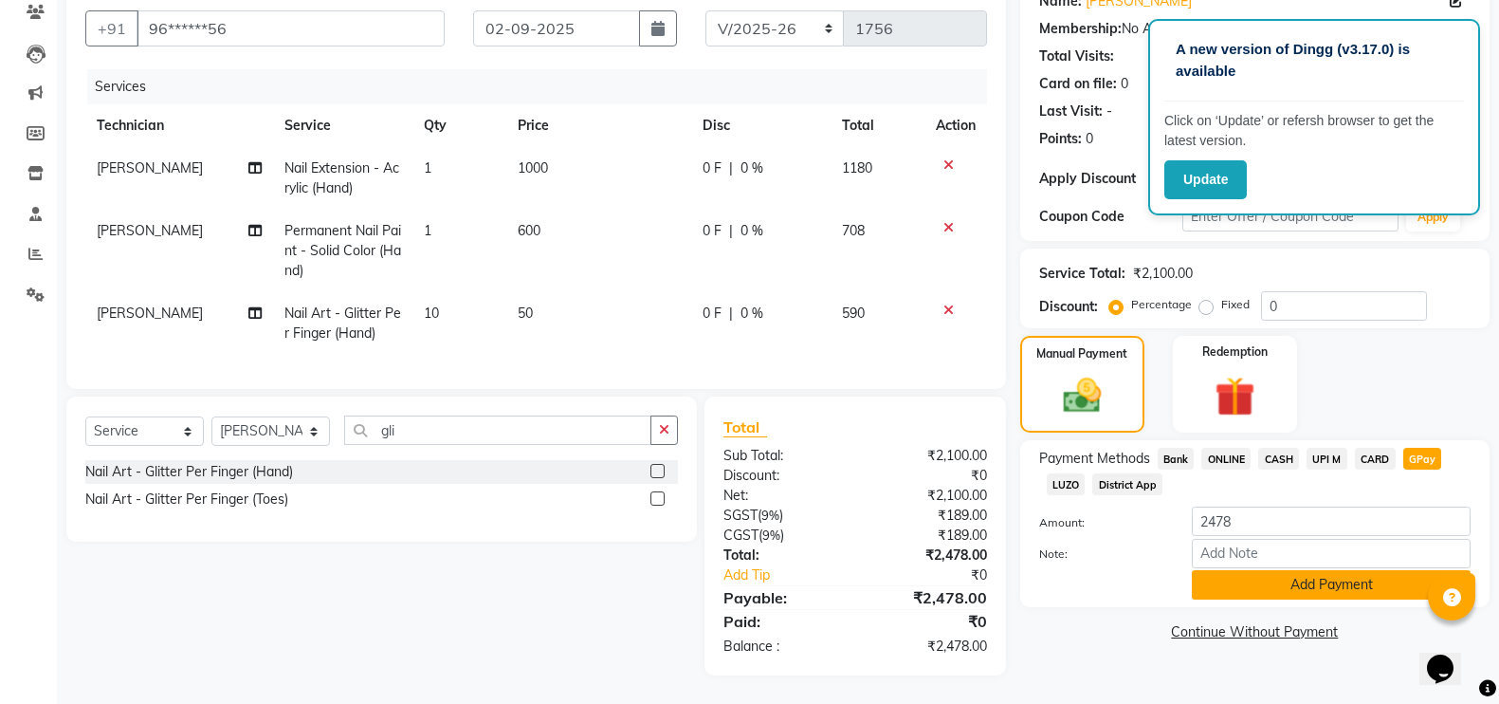
click at [1220, 570] on button "Add Payment" at bounding box center [1331, 584] width 279 height 29
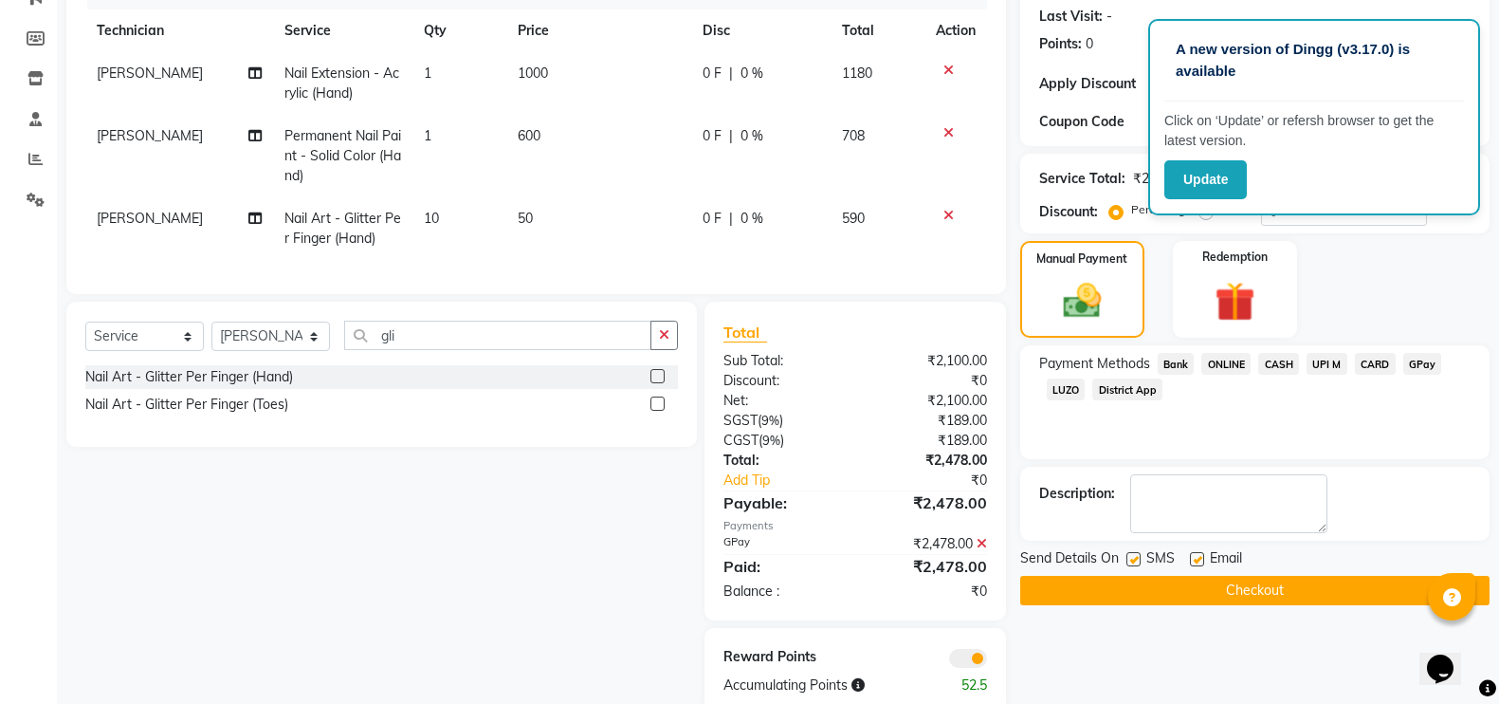
scroll to position [303, 0]
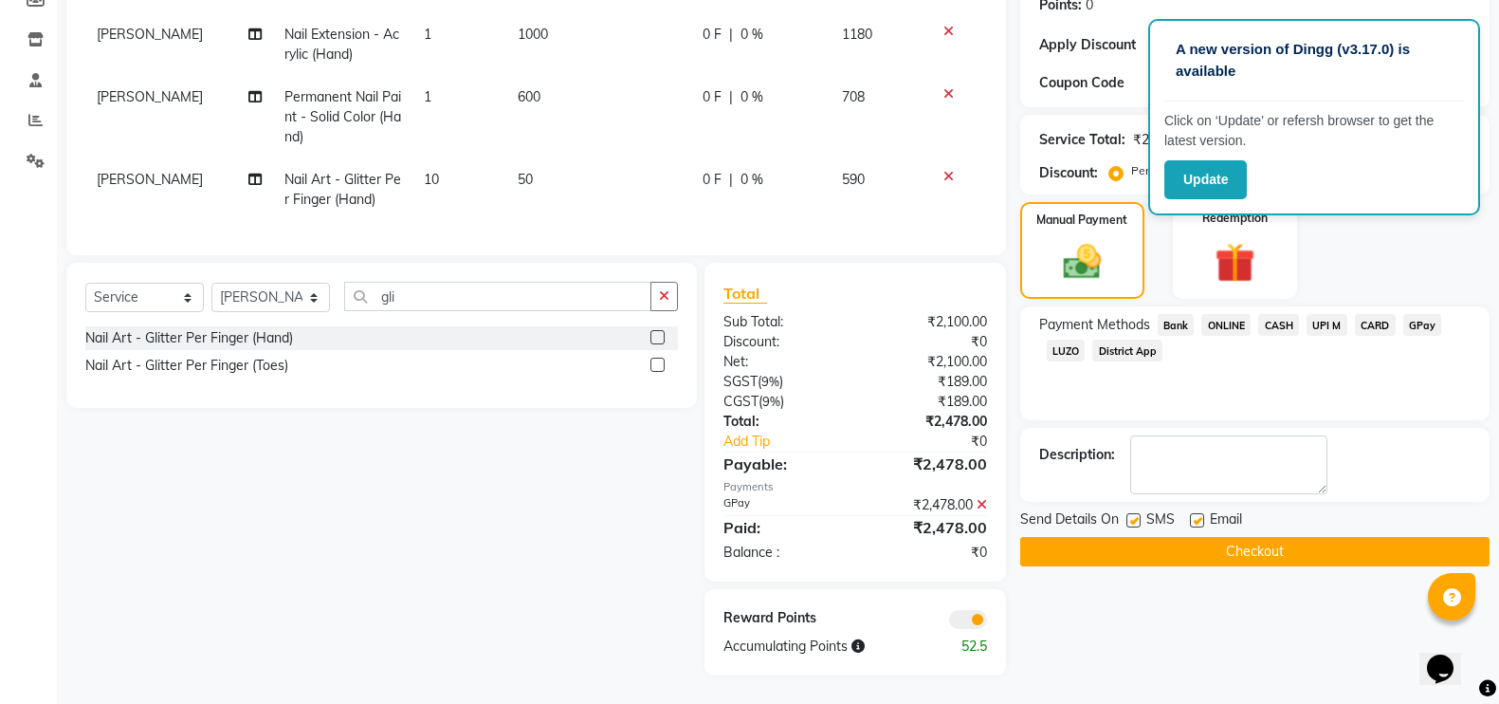
click at [1065, 547] on button "Checkout" at bounding box center [1254, 551] width 469 height 29
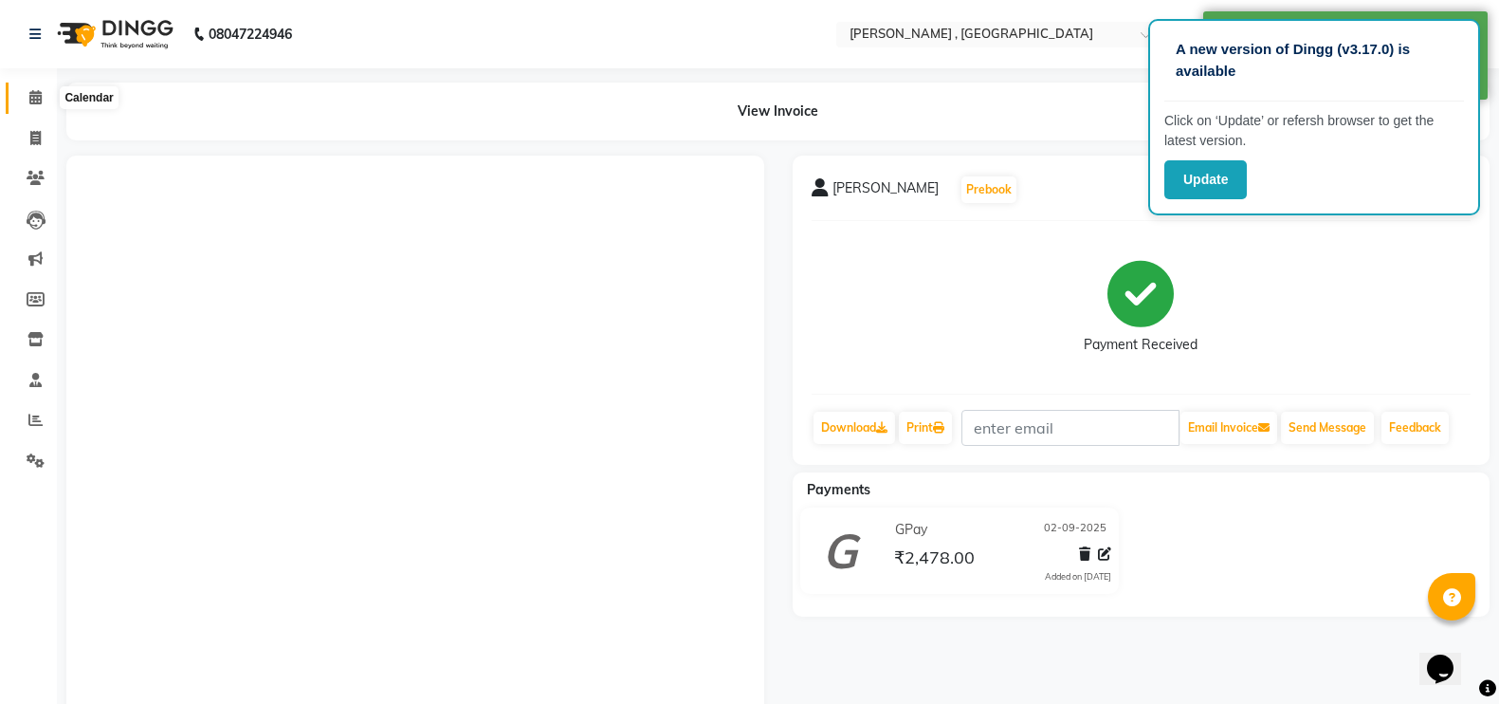
click at [19, 93] on span at bounding box center [35, 98] width 33 height 22
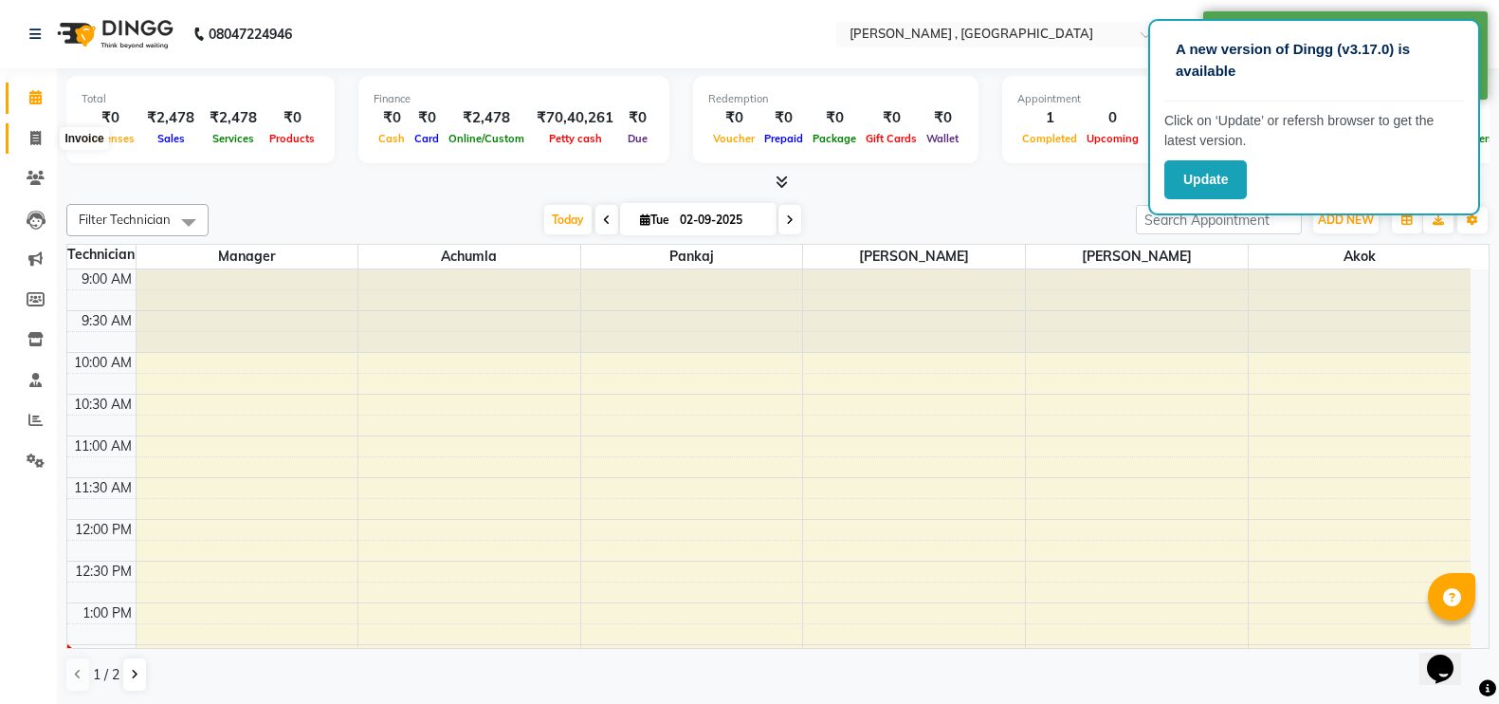
click at [28, 142] on span at bounding box center [35, 139] width 33 height 22
select select "service"
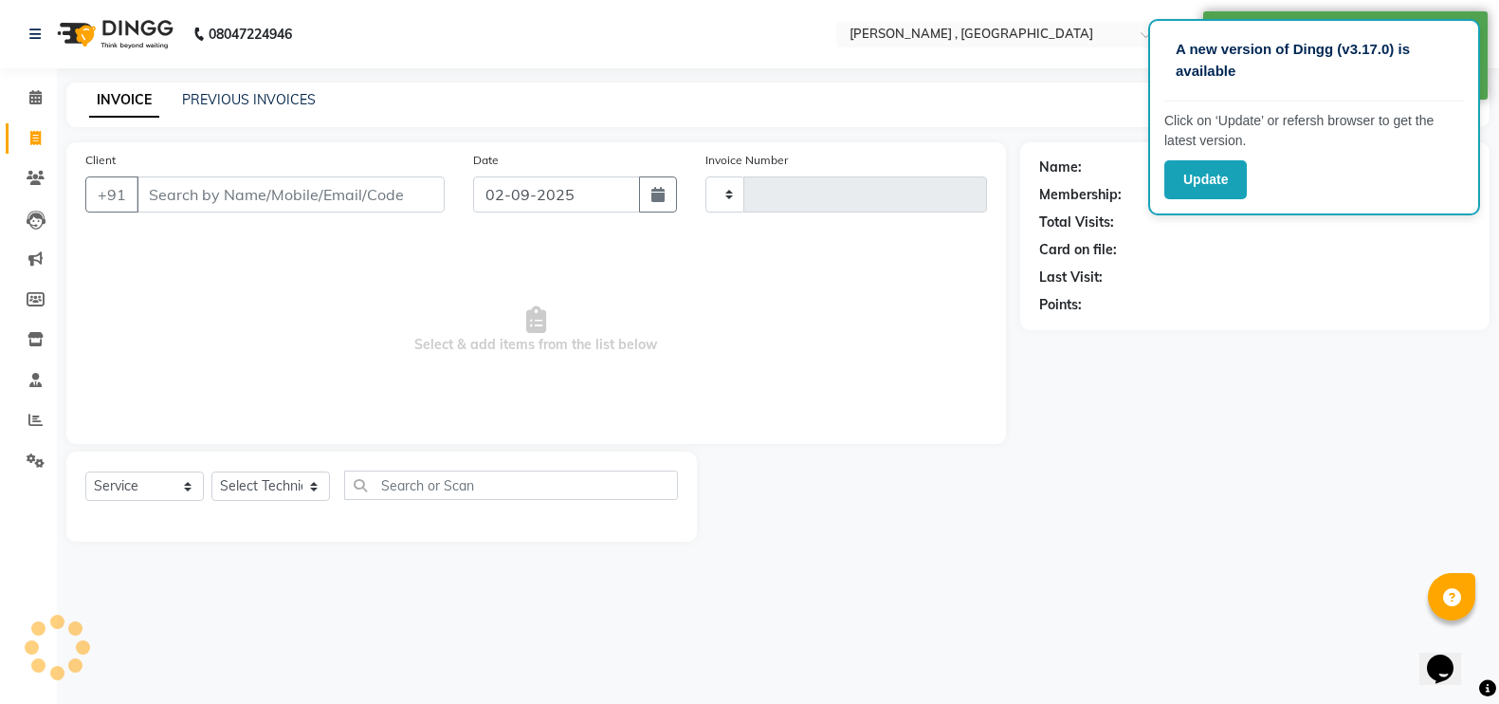
type input "1757"
select select "4283"
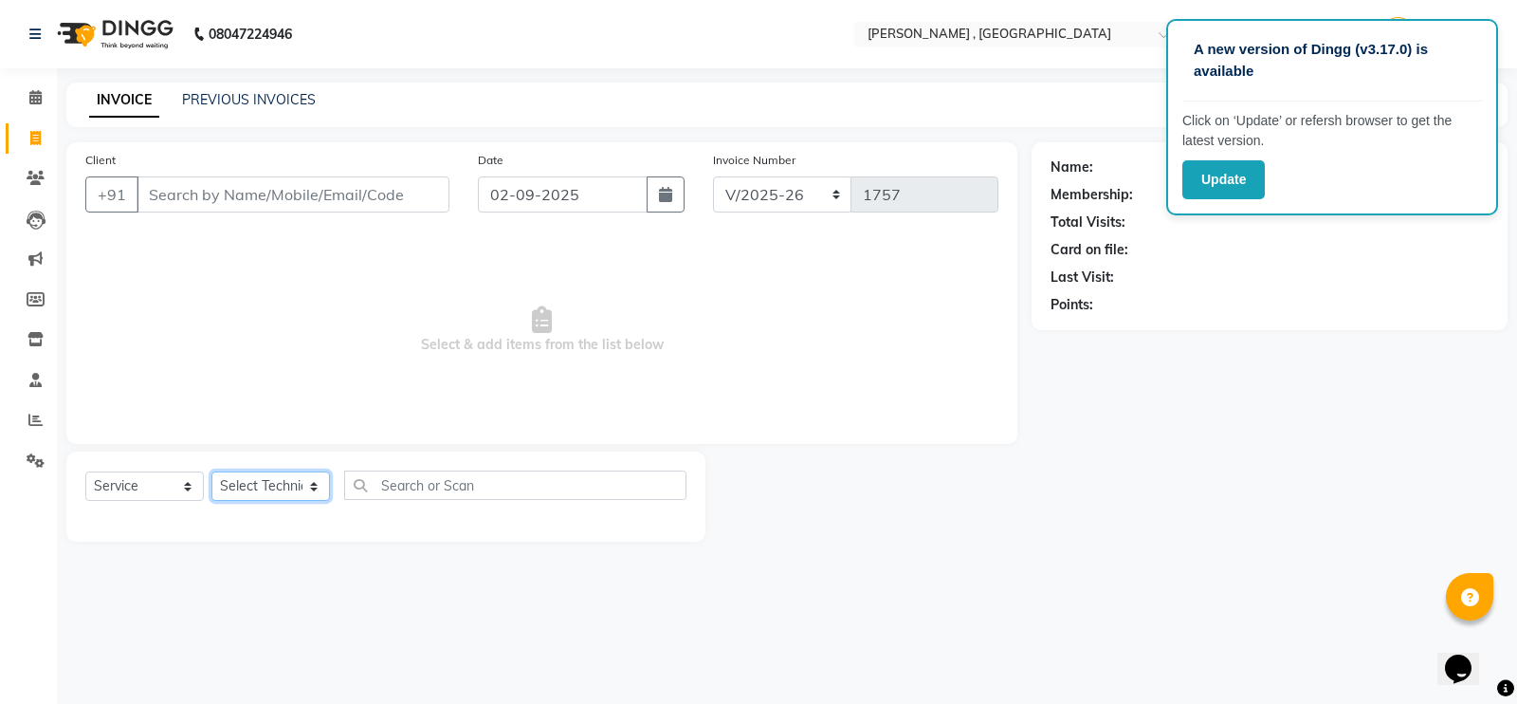
click at [262, 482] on select "Select Technician" at bounding box center [270, 485] width 119 height 29
select select "23268"
click at [211, 471] on select "Select Technician [PERSON_NAME] [PERSON_NAME] Manager [PERSON_NAME] Thangpi [PE…" at bounding box center [270, 485] width 119 height 29
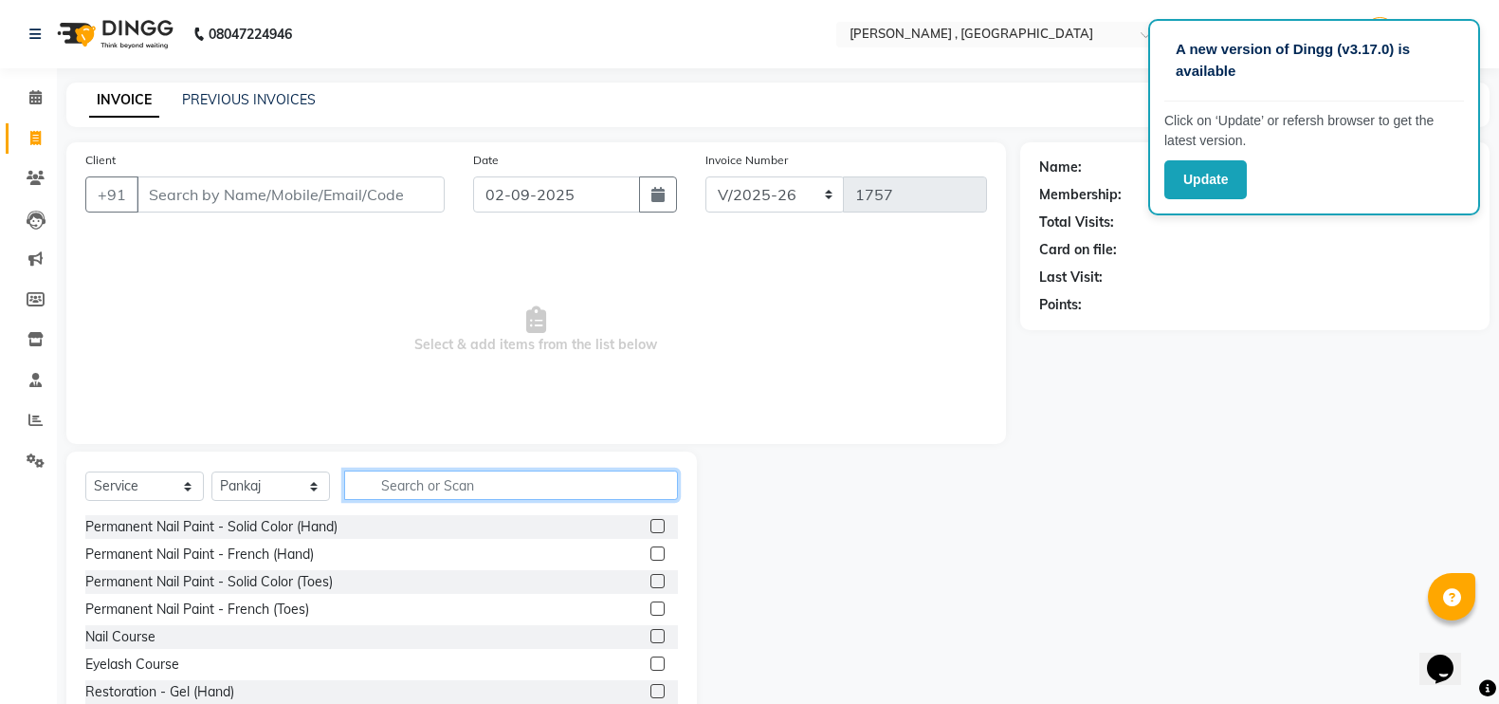
click at [426, 477] on input "text" at bounding box center [511, 484] width 334 height 29
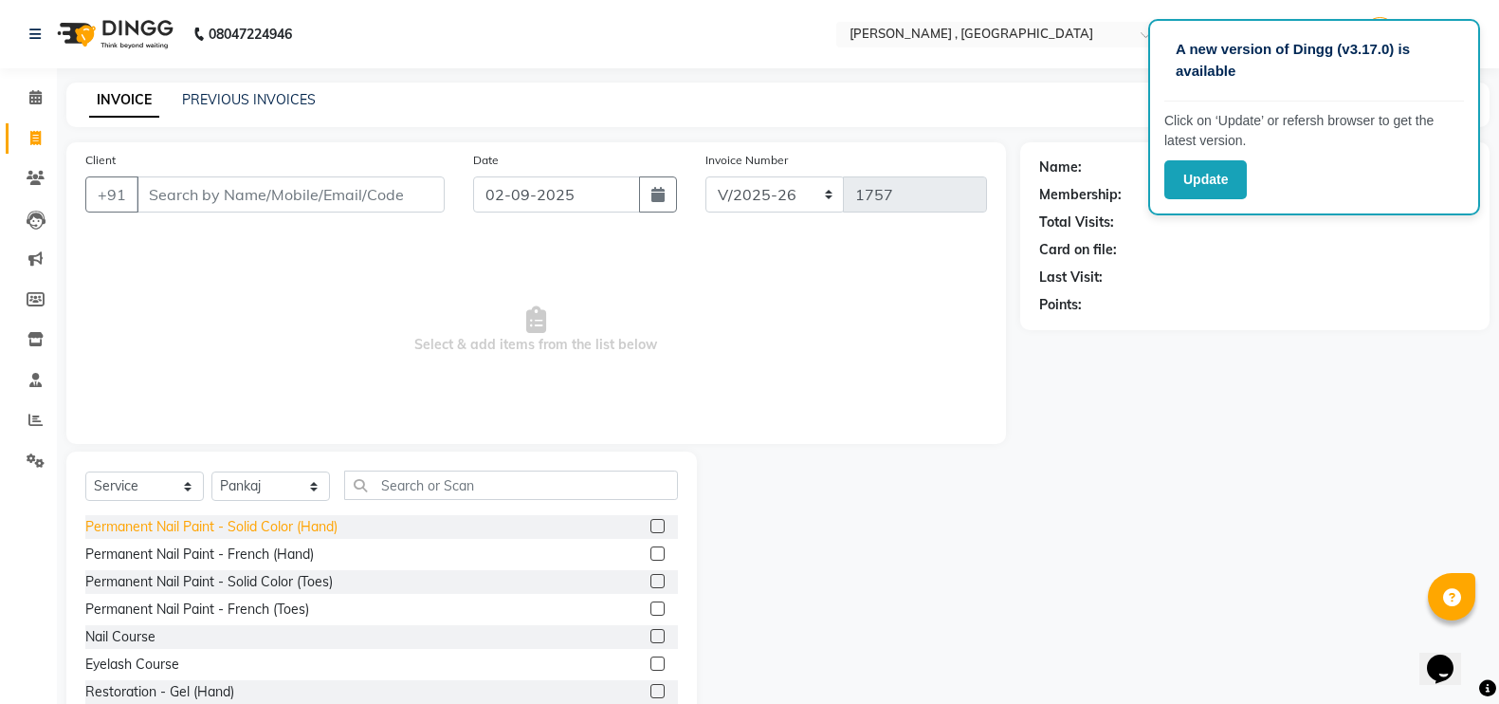
click at [275, 521] on div "Permanent Nail Paint - Solid Color (Hand)" at bounding box center [211, 527] width 252 height 20
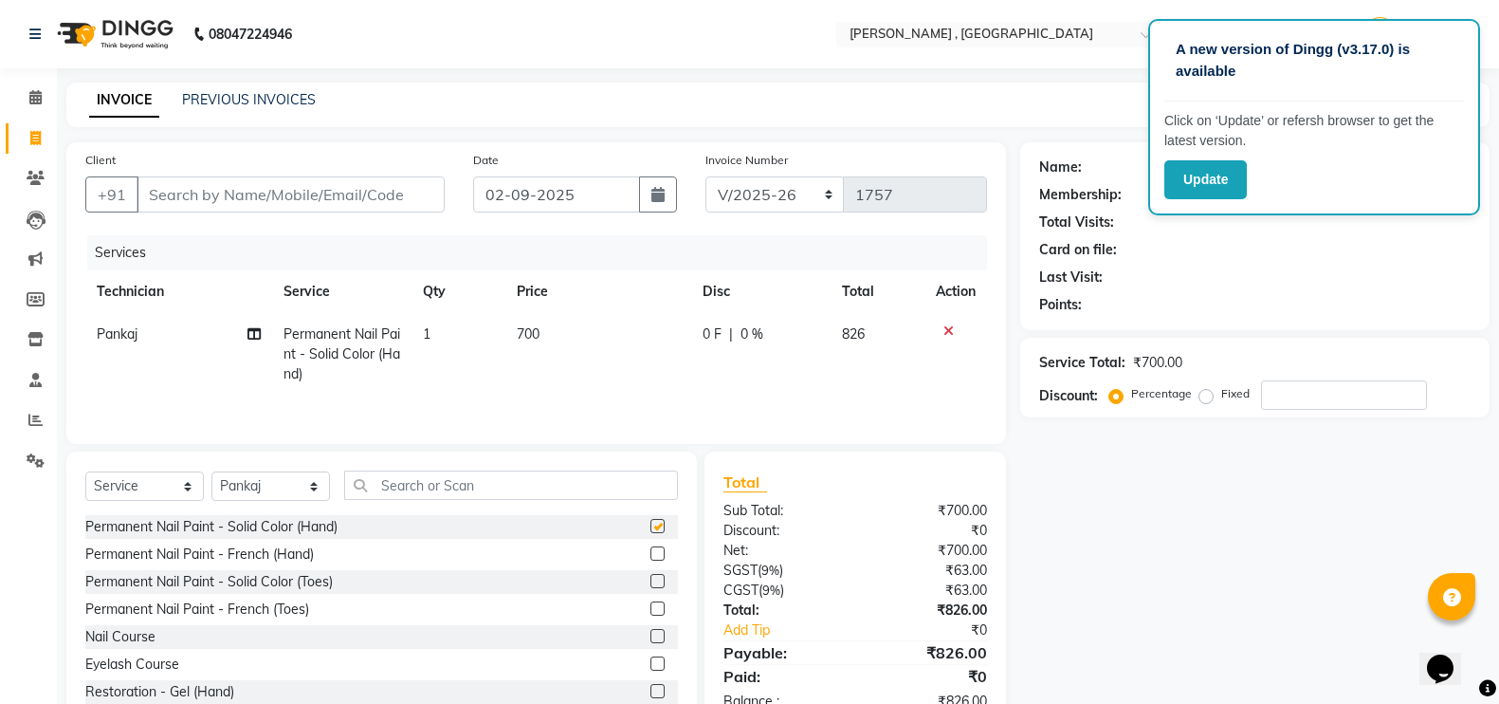
checkbox input "false"
click at [532, 343] on td "700" at bounding box center [598, 354] width 186 height 83
select select "23268"
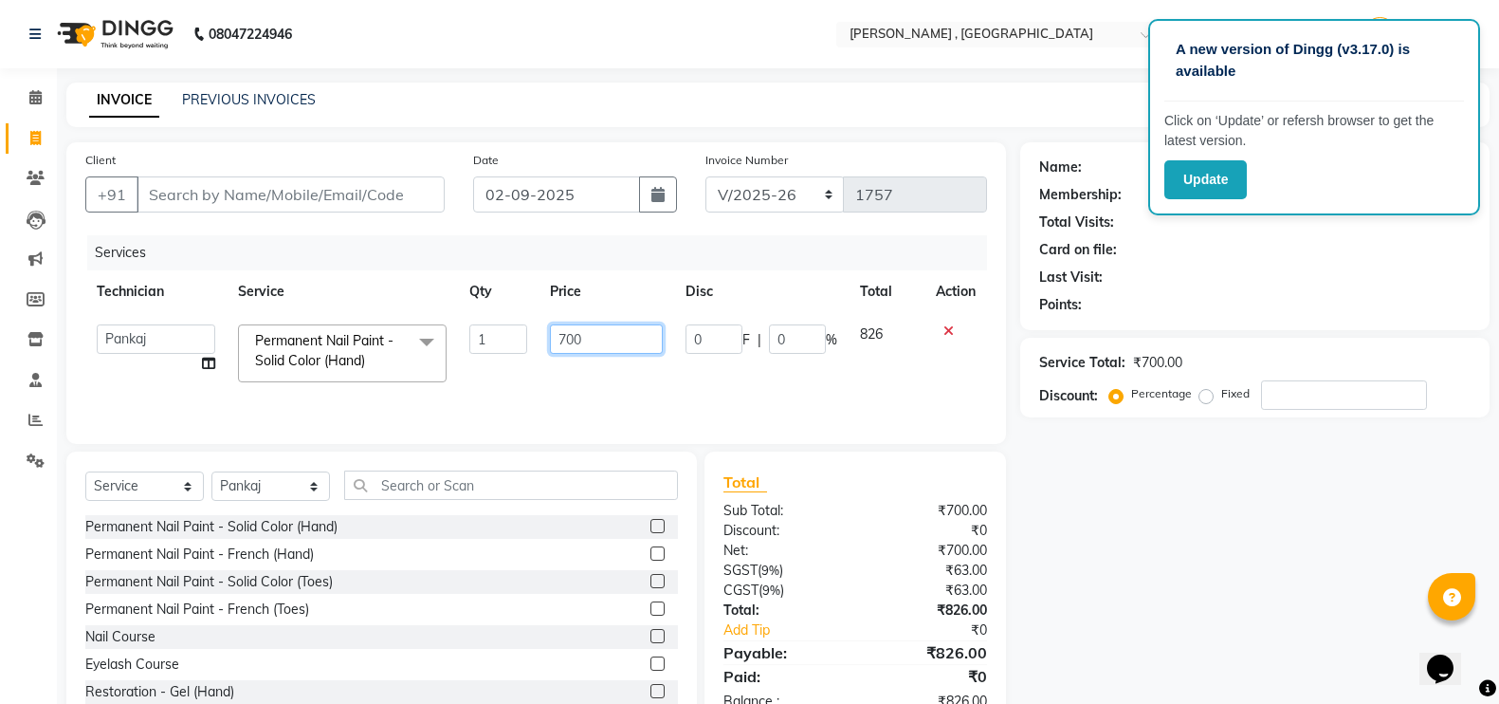
click at [568, 334] on input "700" at bounding box center [606, 338] width 113 height 29
type input "600"
drag, startPoint x: 1144, startPoint y: 549, endPoint x: 549, endPoint y: 316, distance: 638.7
click at [1140, 546] on div "Name: Membership: Total Visits: Card on file: Last Visit: Points: Service Total…" at bounding box center [1262, 436] width 484 height 589
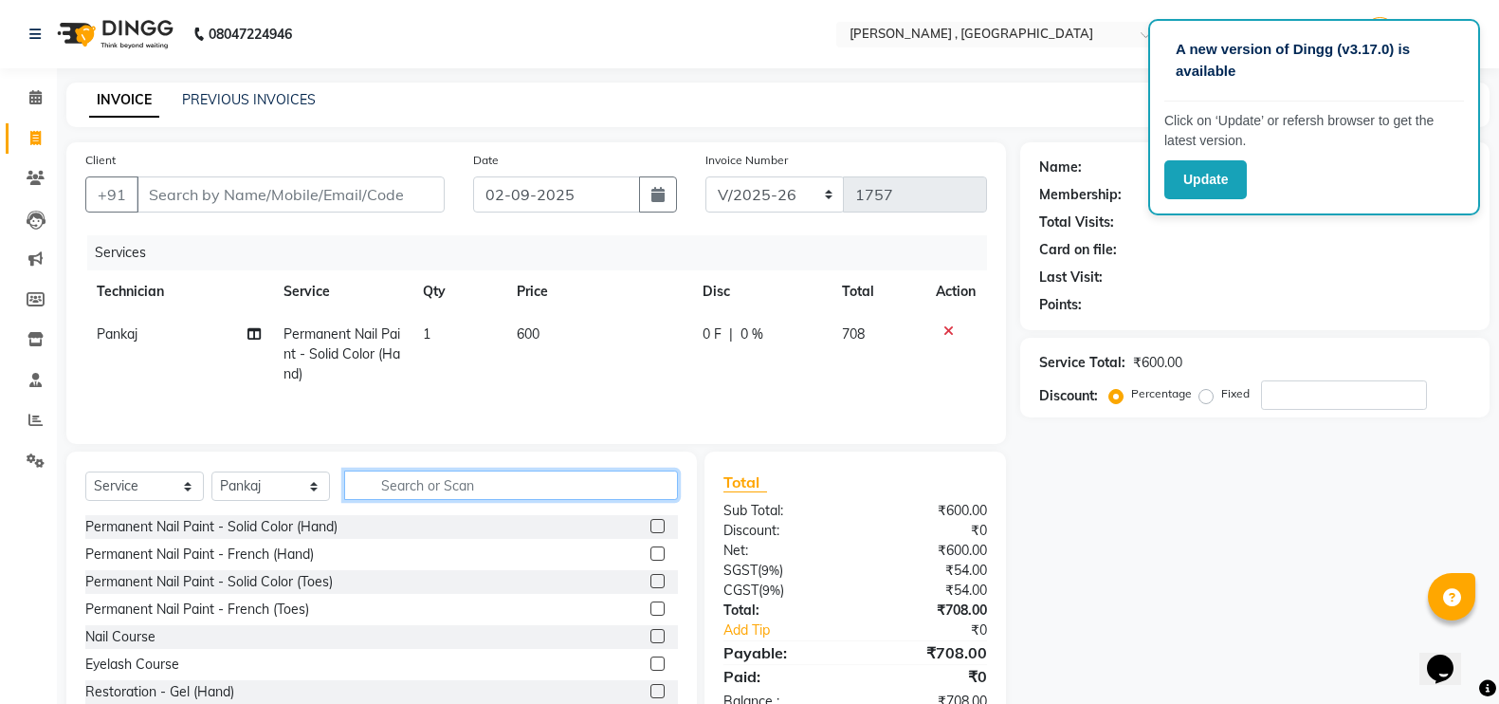
click at [422, 487] on input "text" at bounding box center [511, 484] width 334 height 29
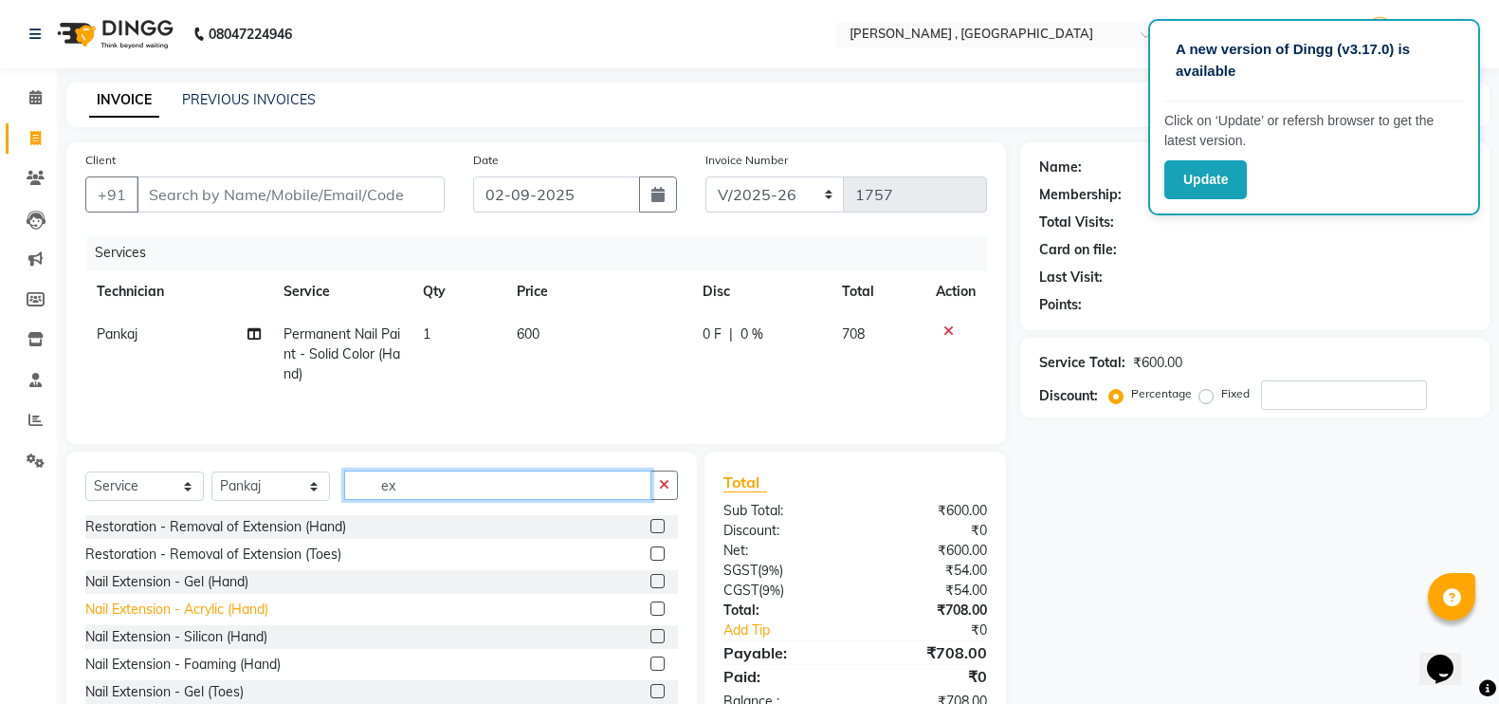
type input "ex"
click at [195, 614] on div "Nail Extension - Acrylic (Hand)" at bounding box center [176, 609] width 183 height 20
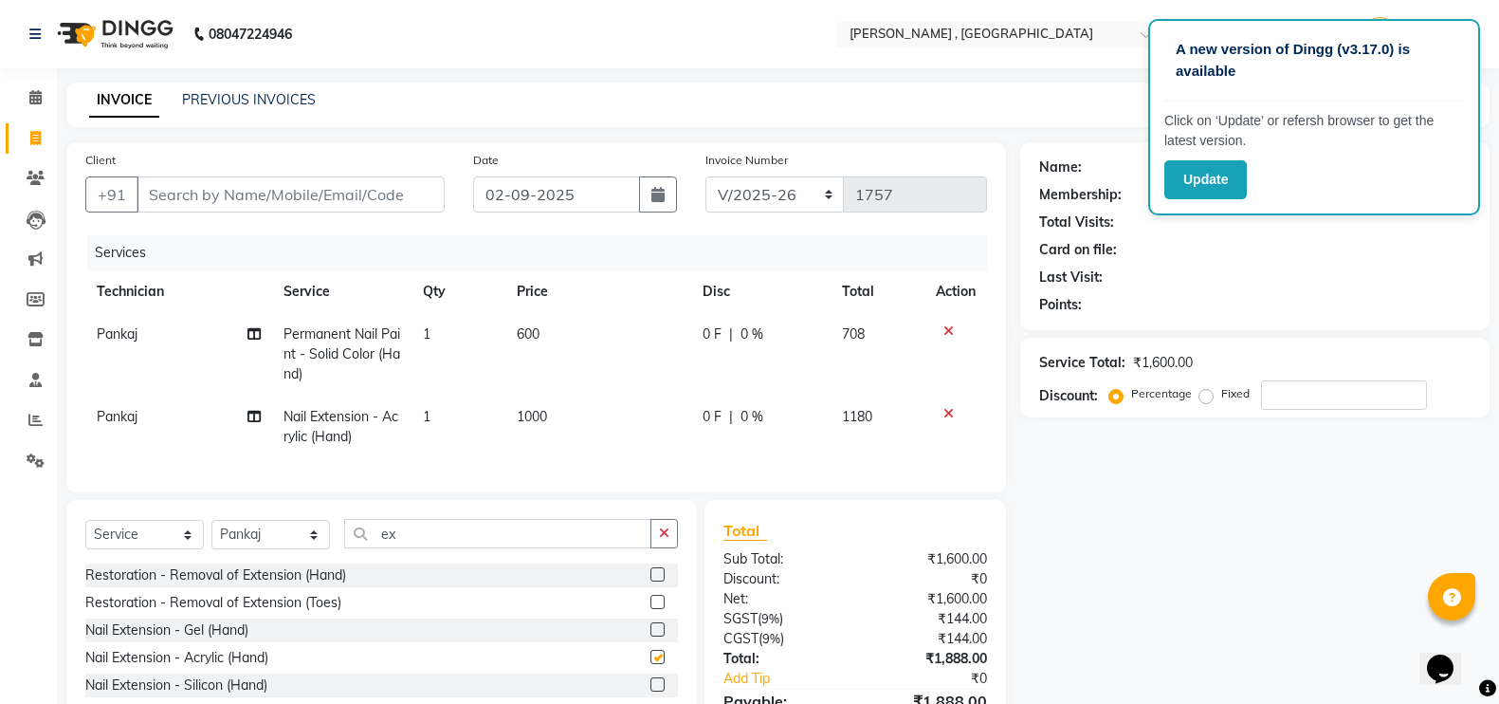
checkbox input "false"
click at [266, 545] on select "Select Technician [PERSON_NAME] [PERSON_NAME] Manager [PERSON_NAME] Thangpi [PE…" at bounding box center [270, 534] width 119 height 29
select select "85988"
click at [211, 538] on select "Select Technician [PERSON_NAME] [PERSON_NAME] Manager [PERSON_NAME] Thangpi [PE…" at bounding box center [270, 534] width 119 height 29
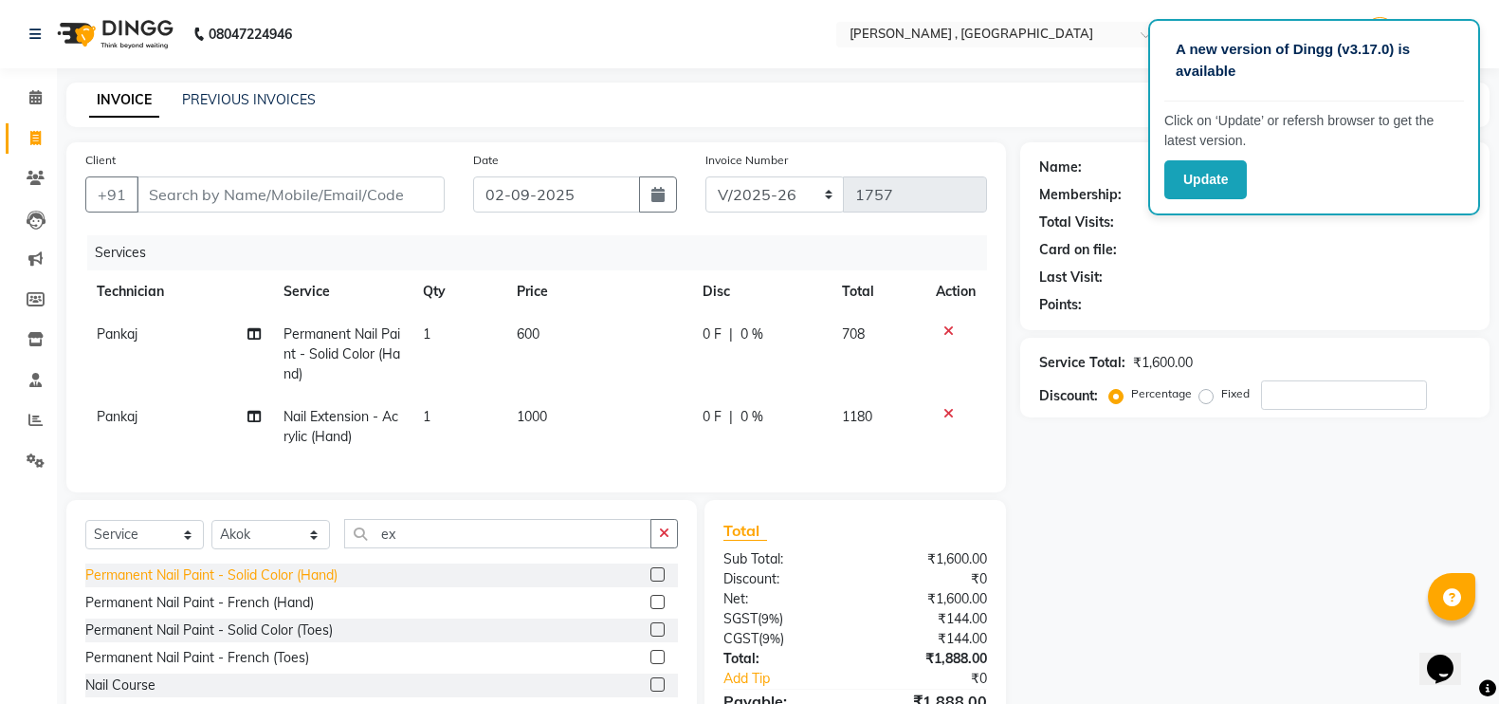
click at [246, 585] on div "Permanent Nail Paint - Solid Color (Hand)" at bounding box center [211, 575] width 252 height 20
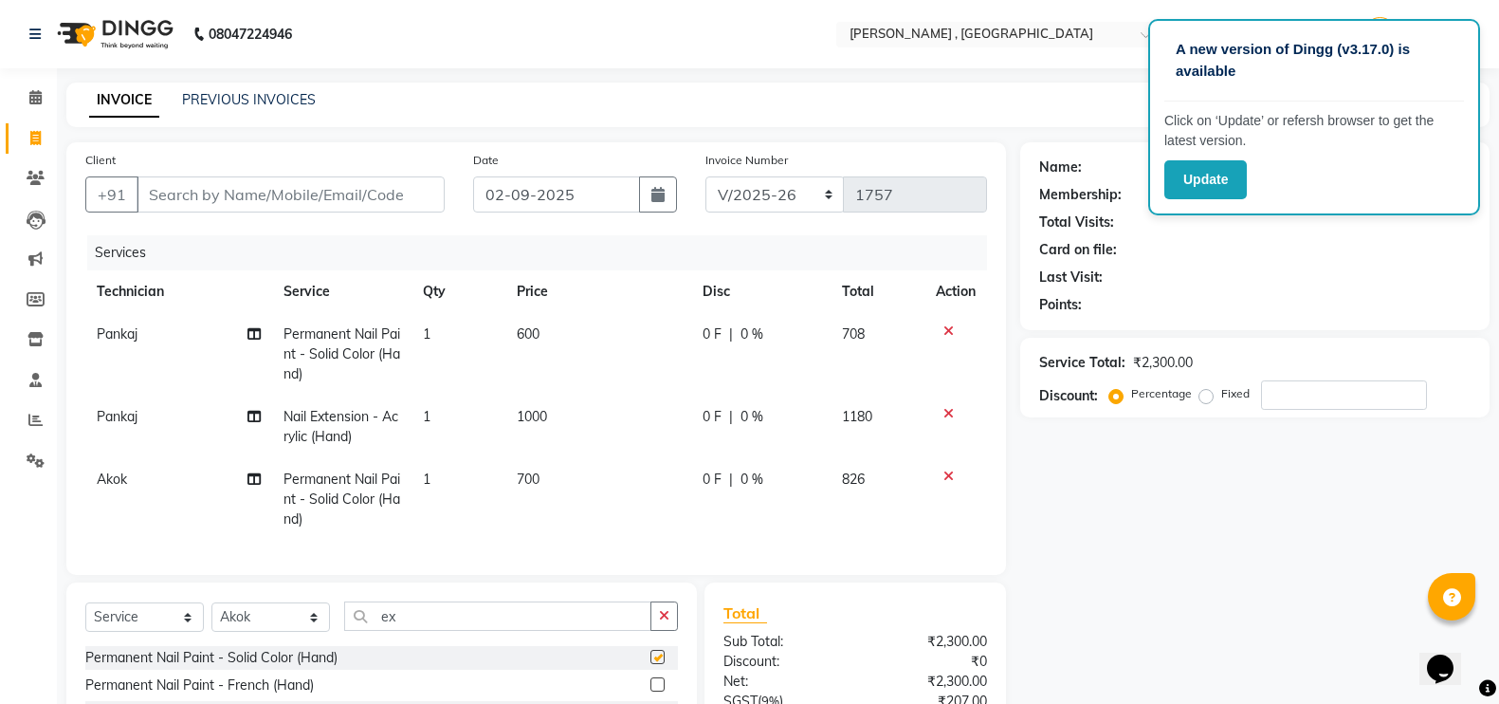
checkbox input "false"
click at [597, 505] on td "700" at bounding box center [598, 499] width 186 height 83
select select "85988"
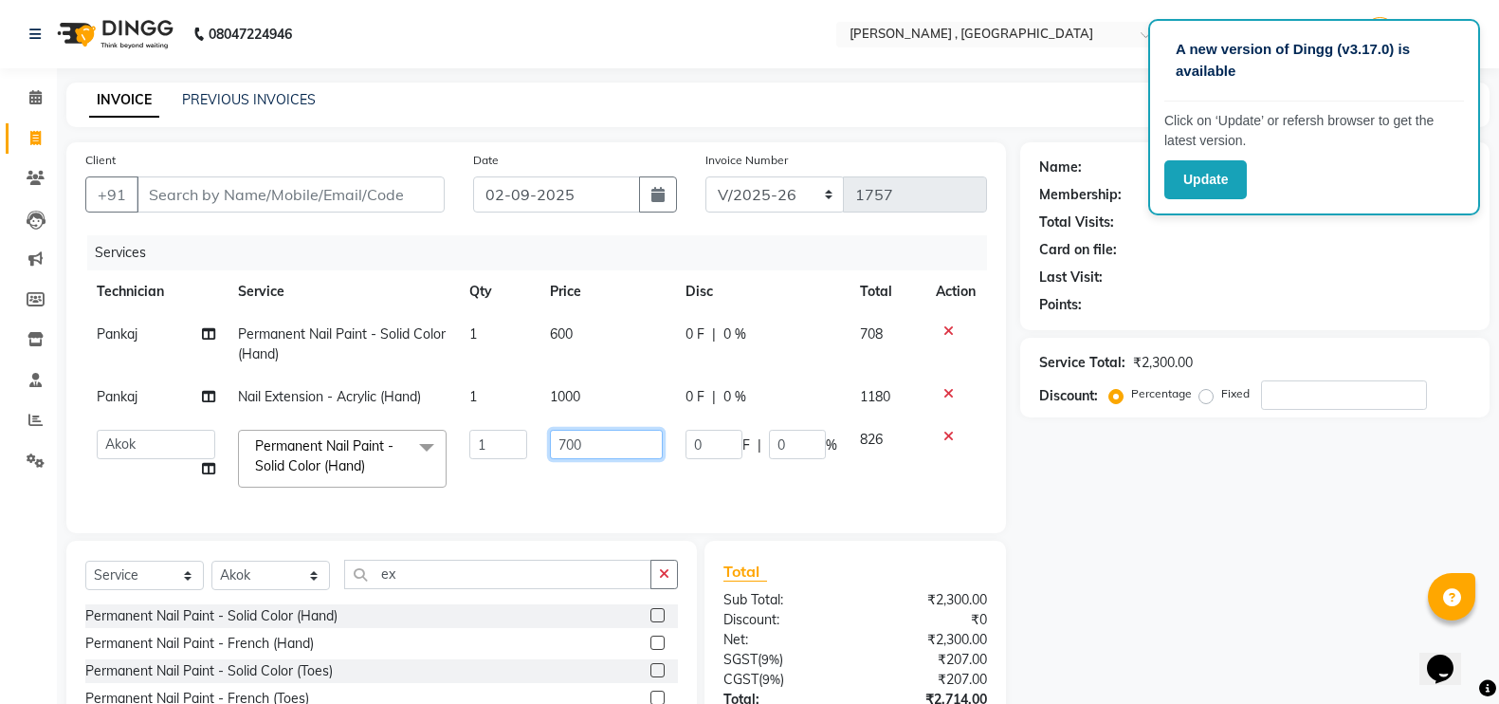
click at [567, 452] on input "700" at bounding box center [606, 444] width 113 height 29
type input "600"
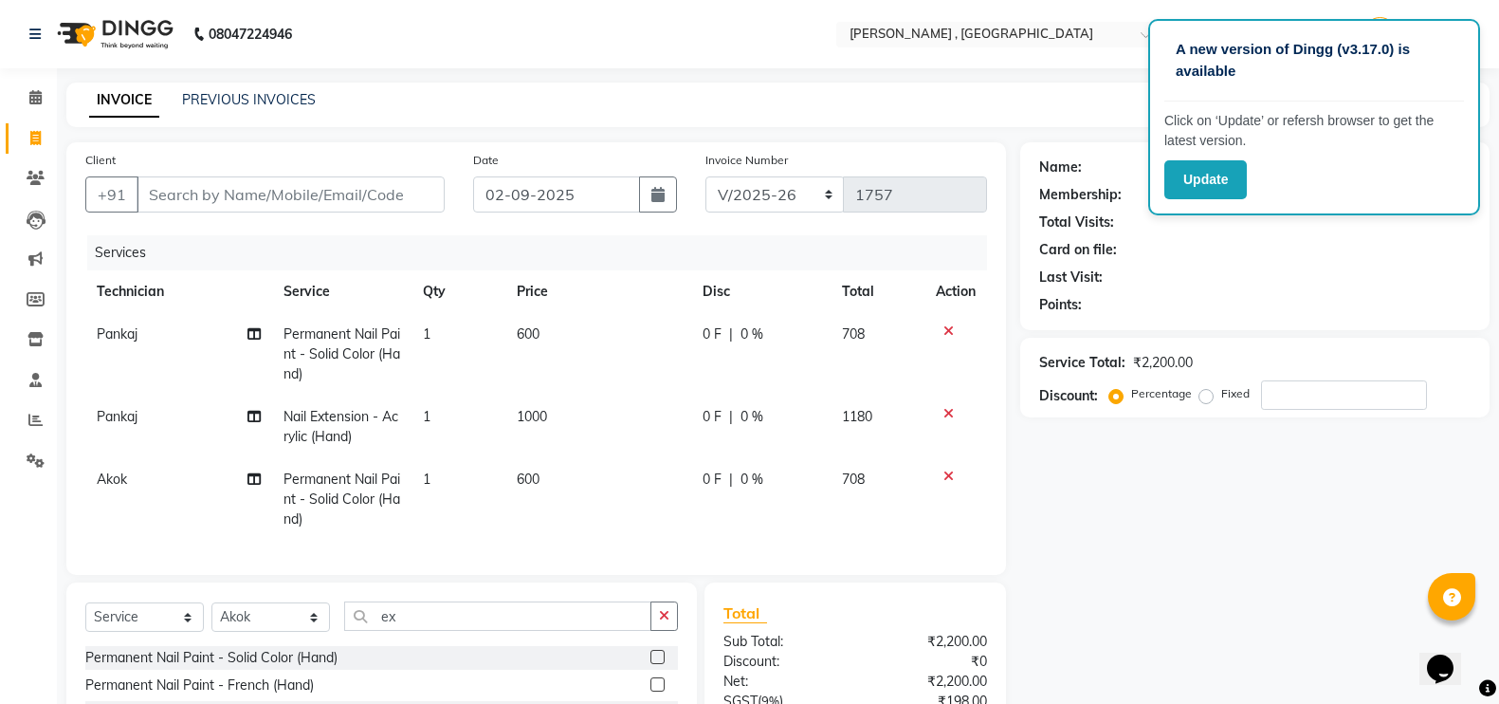
click at [1149, 575] on div "Name: Membership: Total Visits: Card on file: Last Visit: Points: Service Total…" at bounding box center [1262, 502] width 484 height 720
click at [480, 628] on input "ex" at bounding box center [497, 615] width 307 height 29
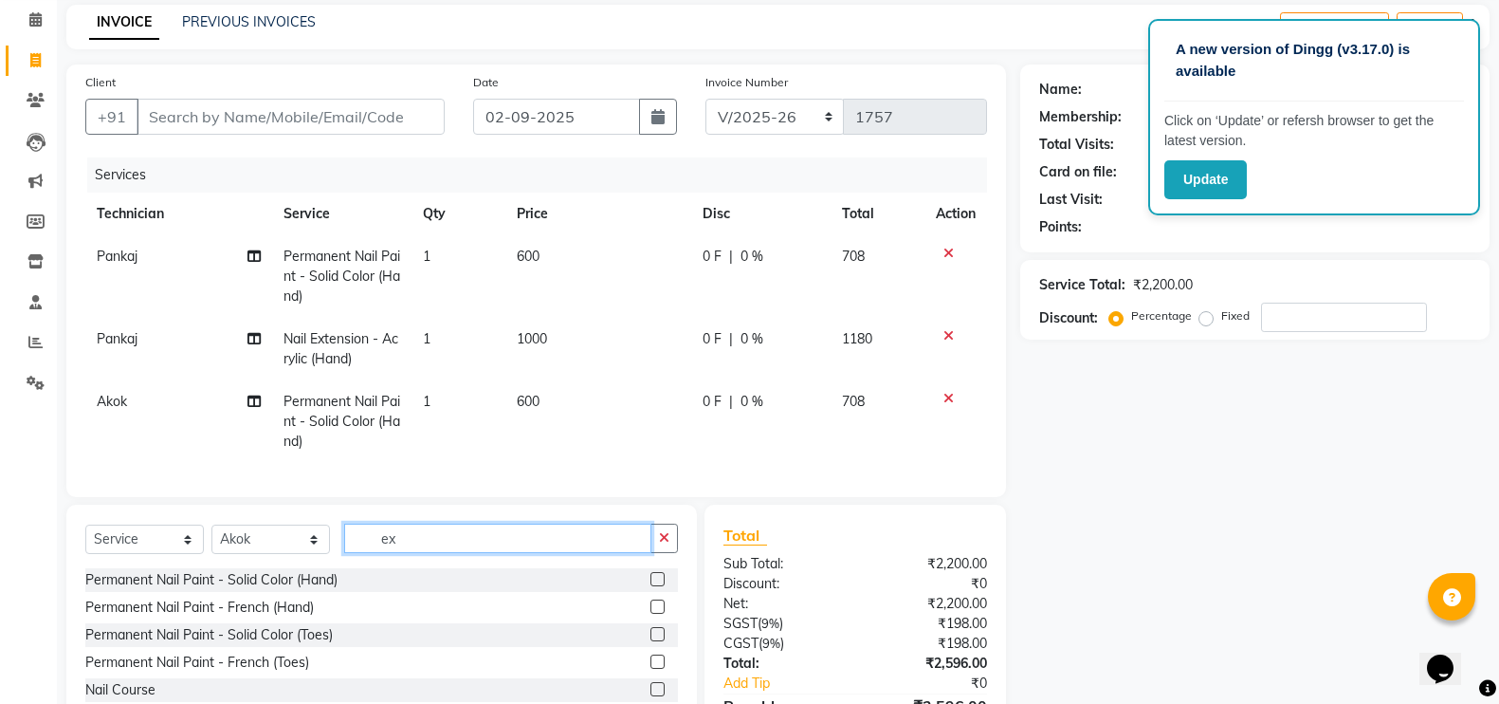
scroll to position [205, 0]
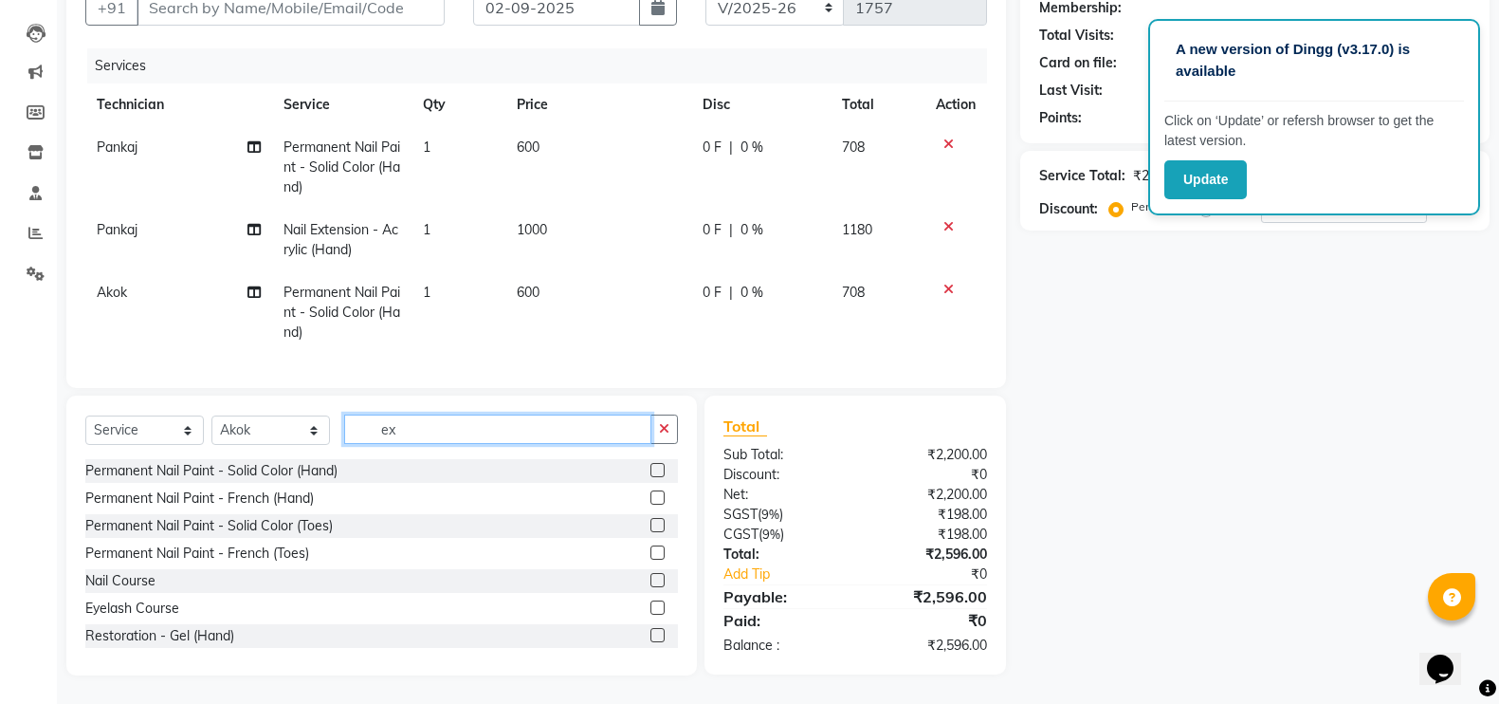
type input "e"
type input "ex"
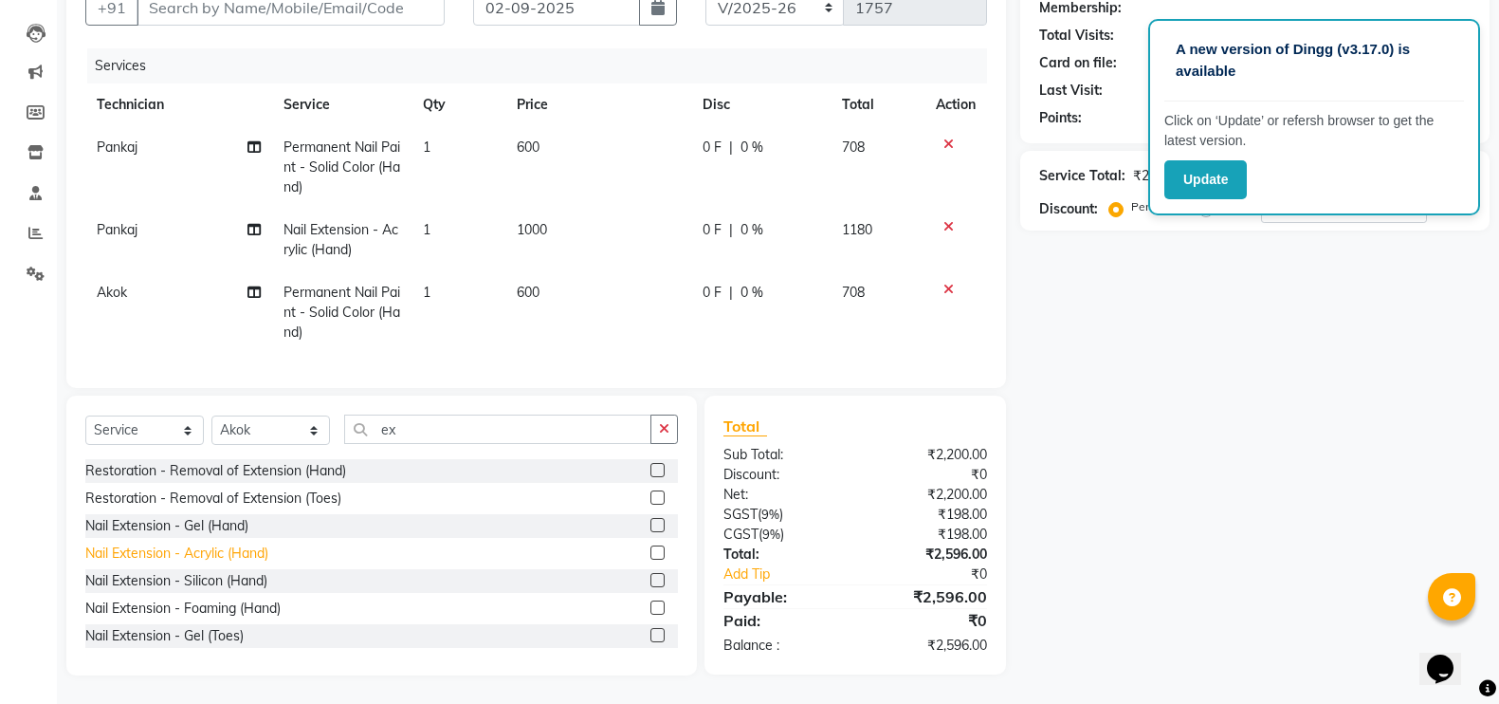
click at [158, 552] on div "Nail Extension - Acrylic (Hand)" at bounding box center [176, 553] width 183 height 20
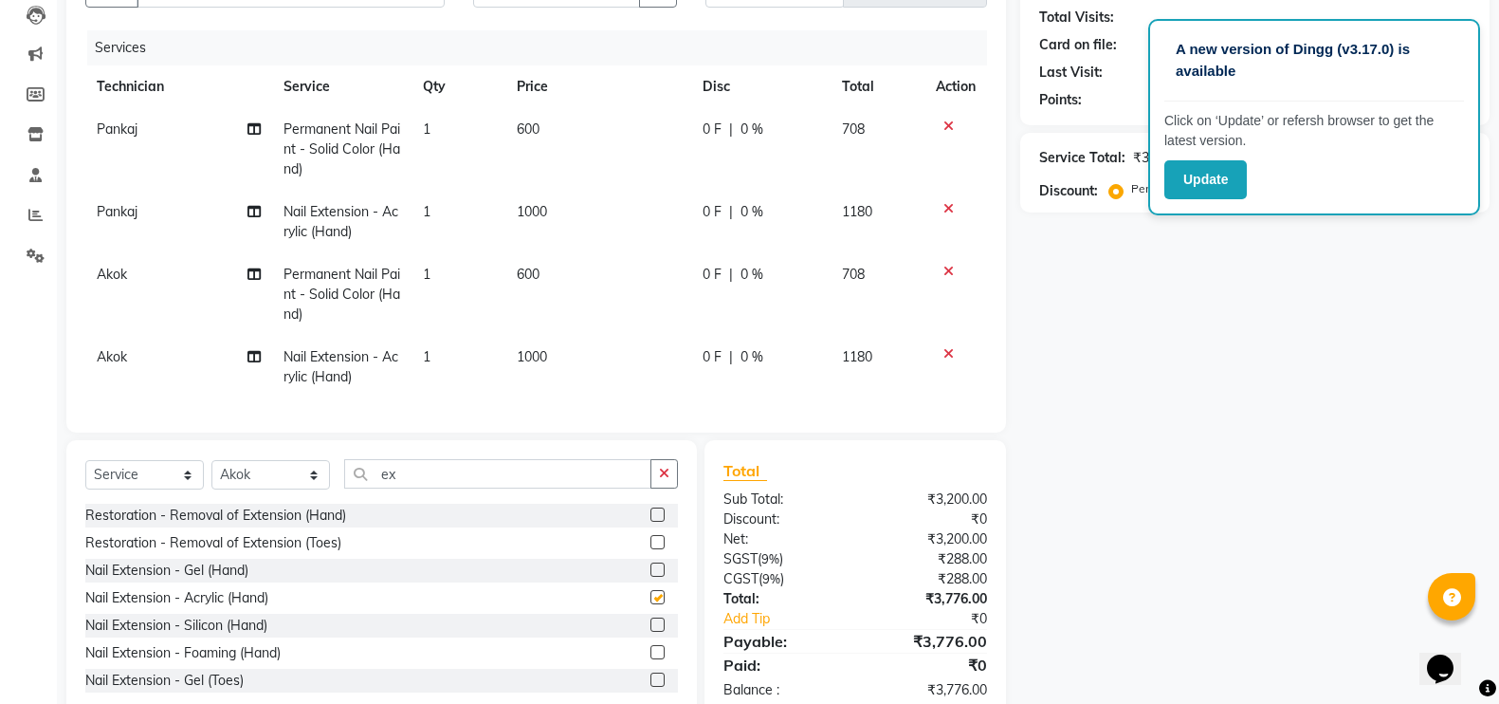
checkbox input "false"
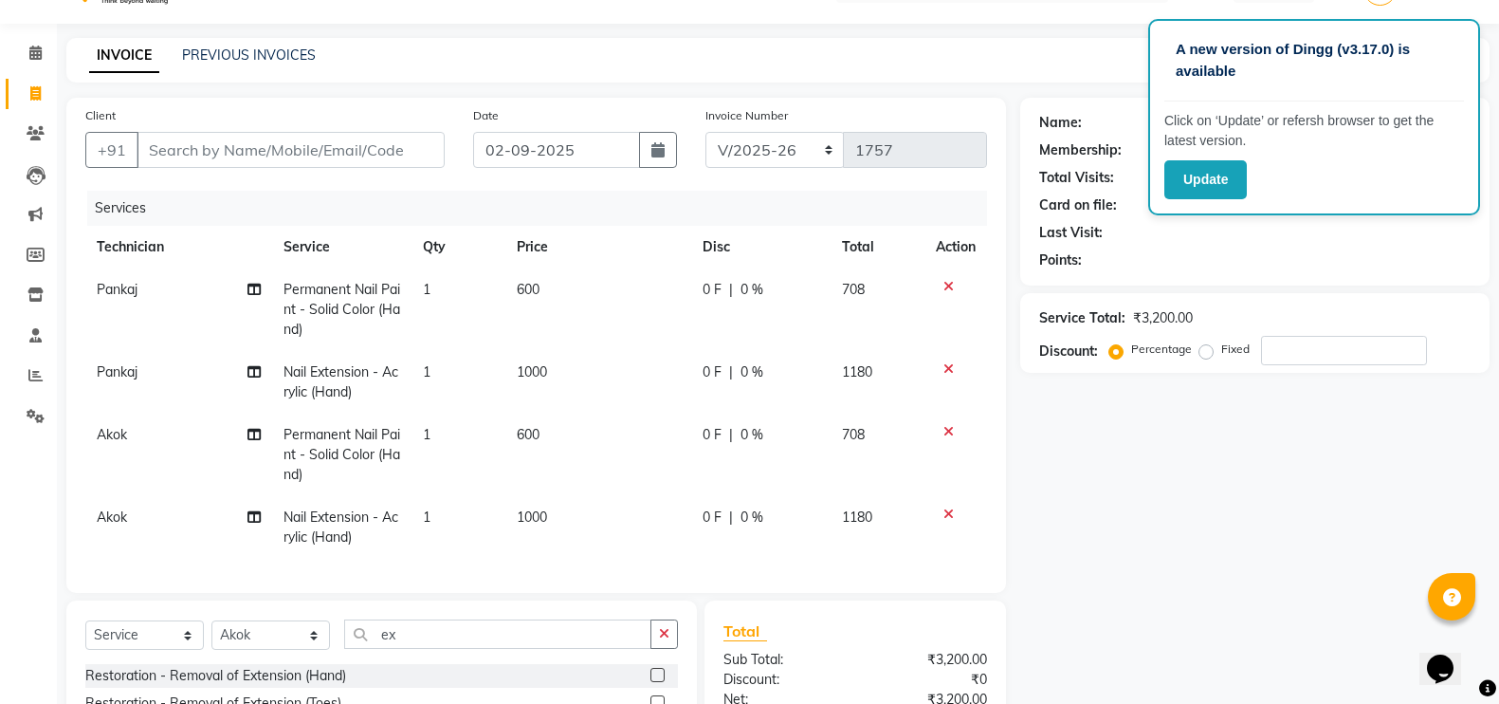
scroll to position [30, 0]
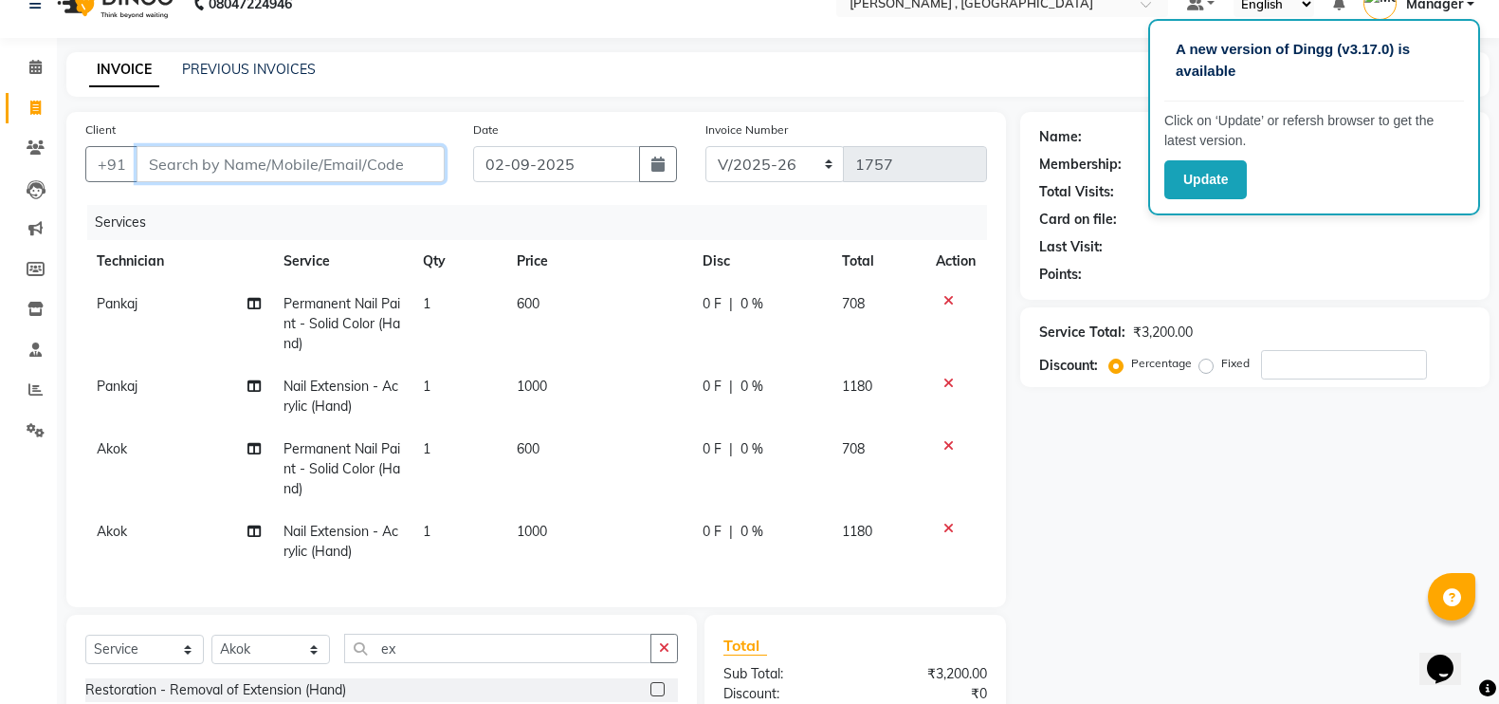
click at [313, 162] on input "Client" at bounding box center [291, 164] width 308 height 36
type input "9"
type input "0"
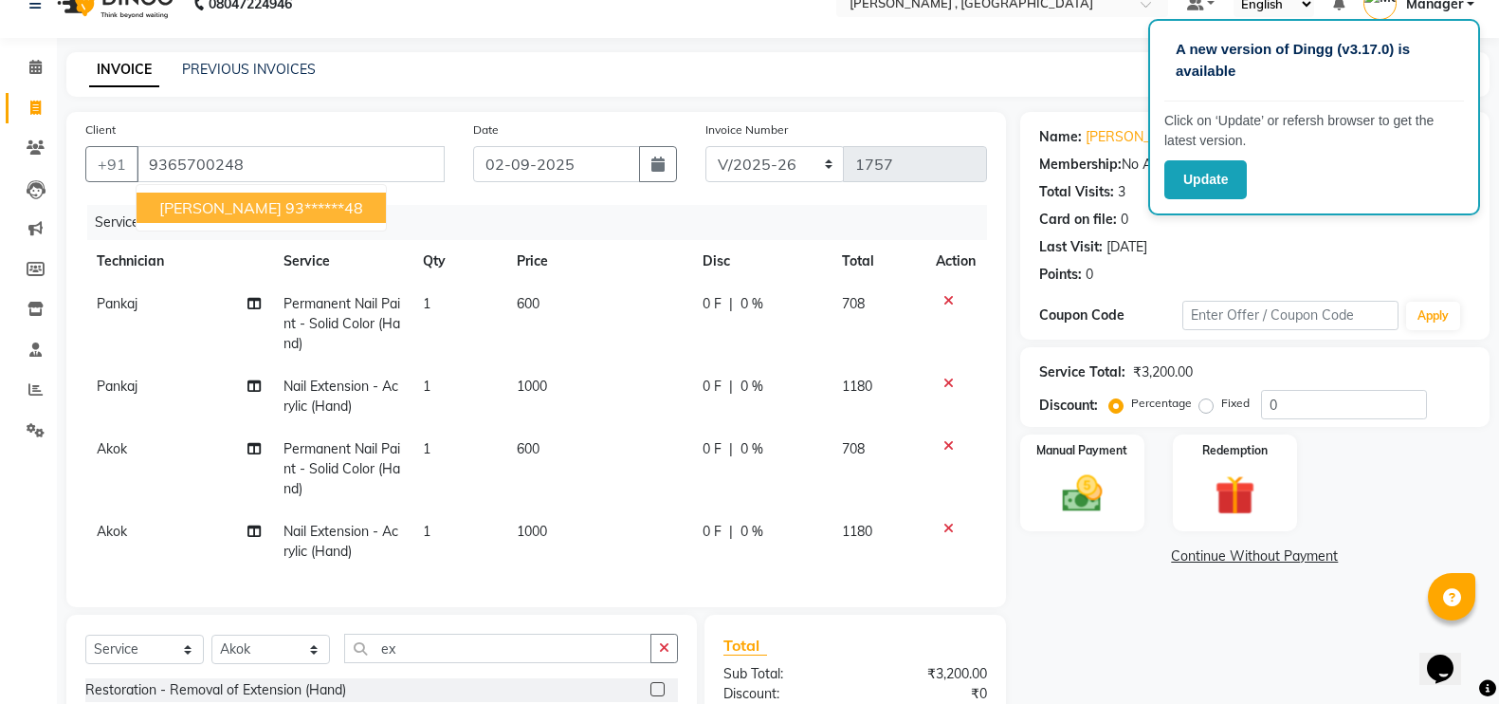
click at [285, 201] on ngb-highlight "93******48" at bounding box center [324, 207] width 78 height 19
type input "93******48"
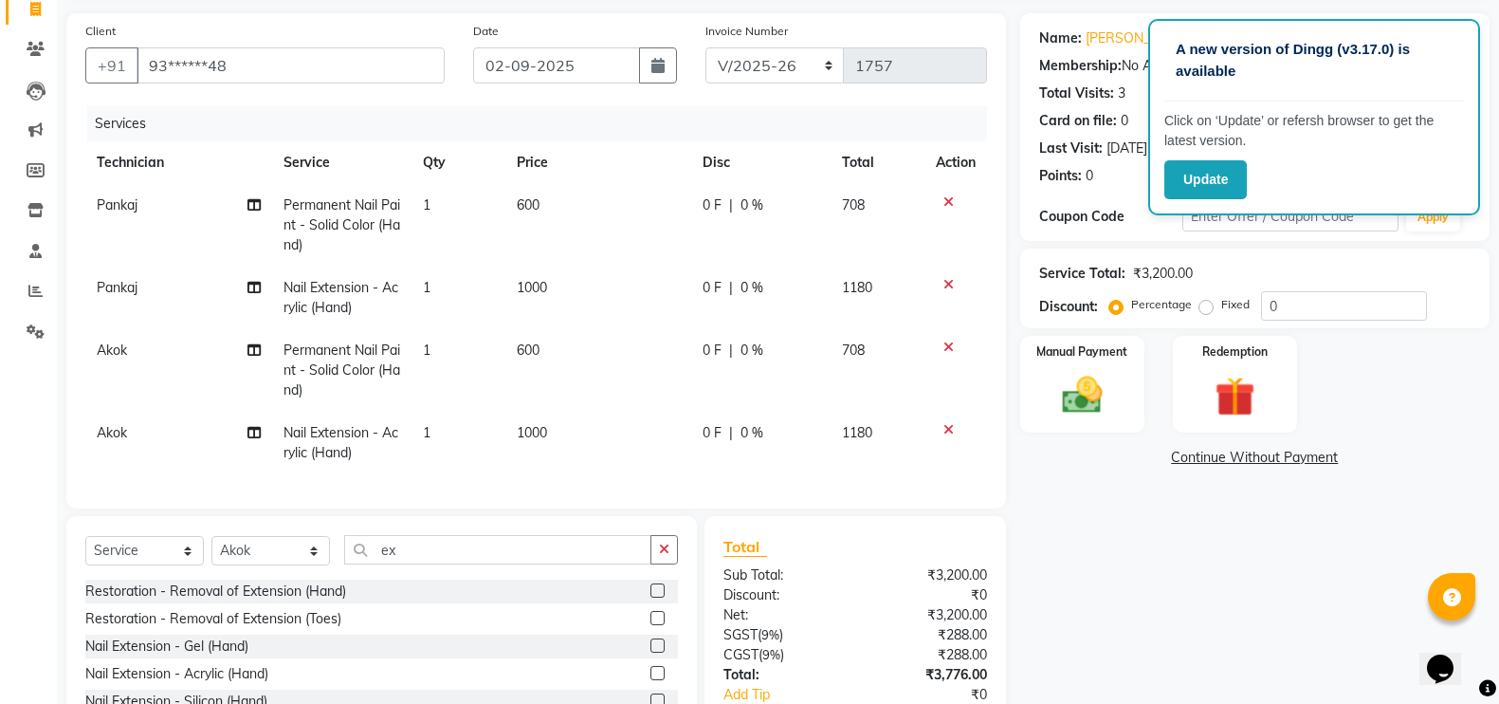
scroll to position [267, 0]
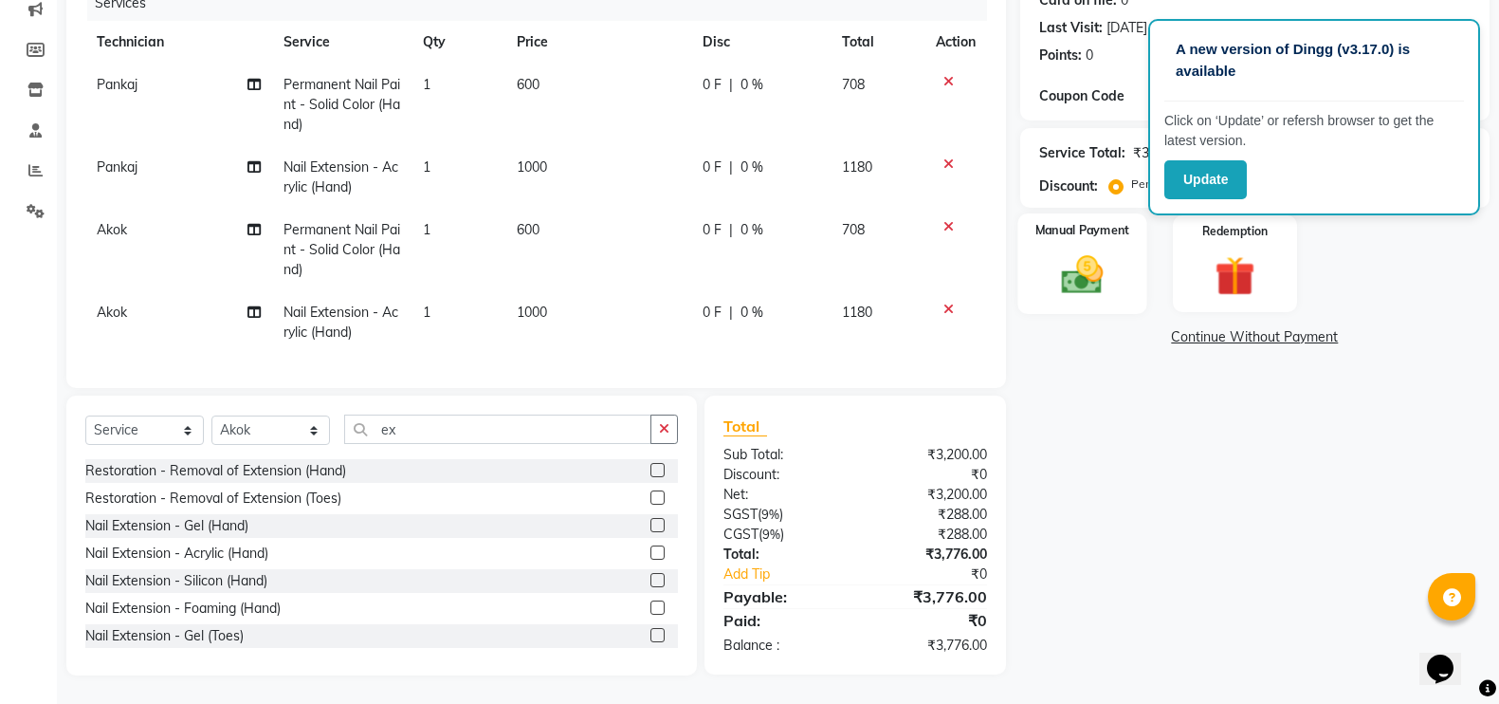
click at [1068, 250] on img at bounding box center [1082, 273] width 67 height 47
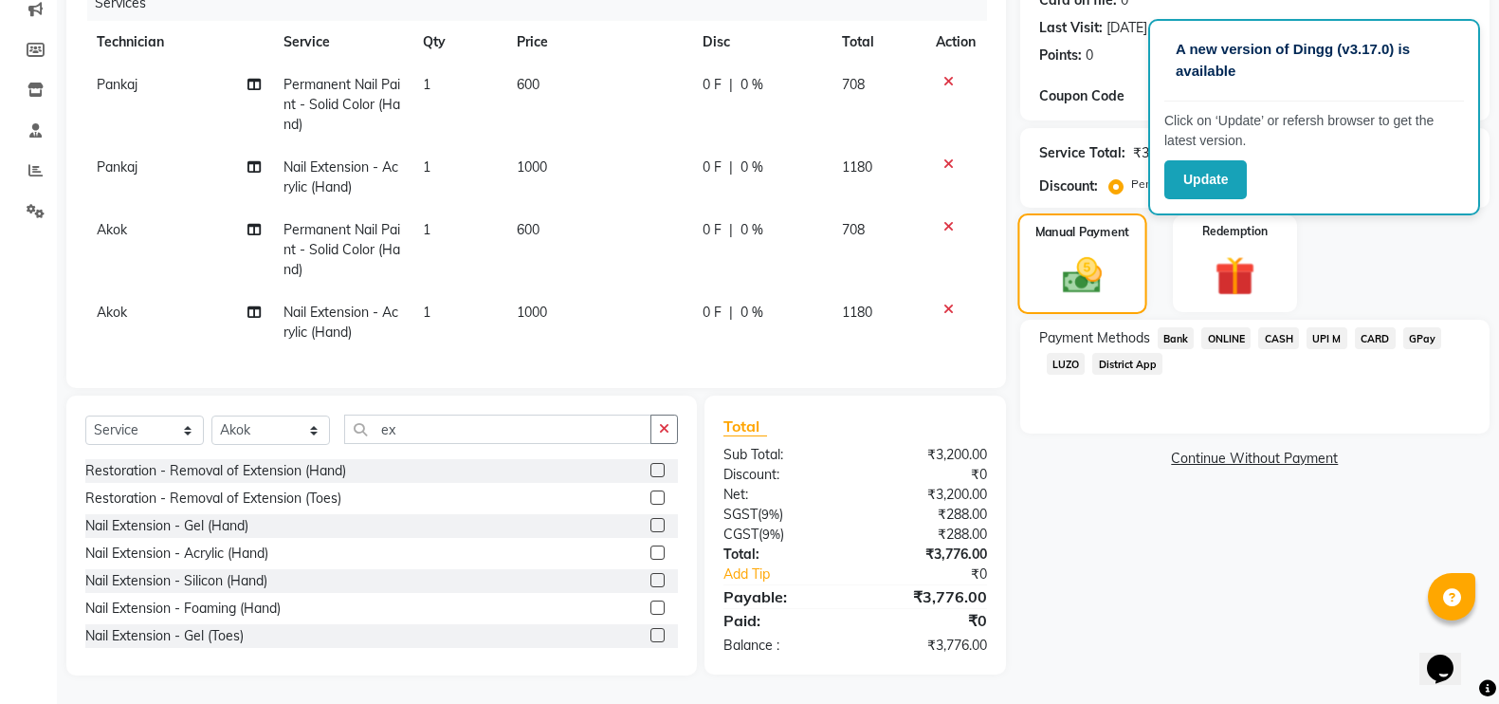
click at [1068, 253] on img at bounding box center [1082, 276] width 64 height 46
click at [1280, 327] on span "CASH" at bounding box center [1278, 338] width 41 height 22
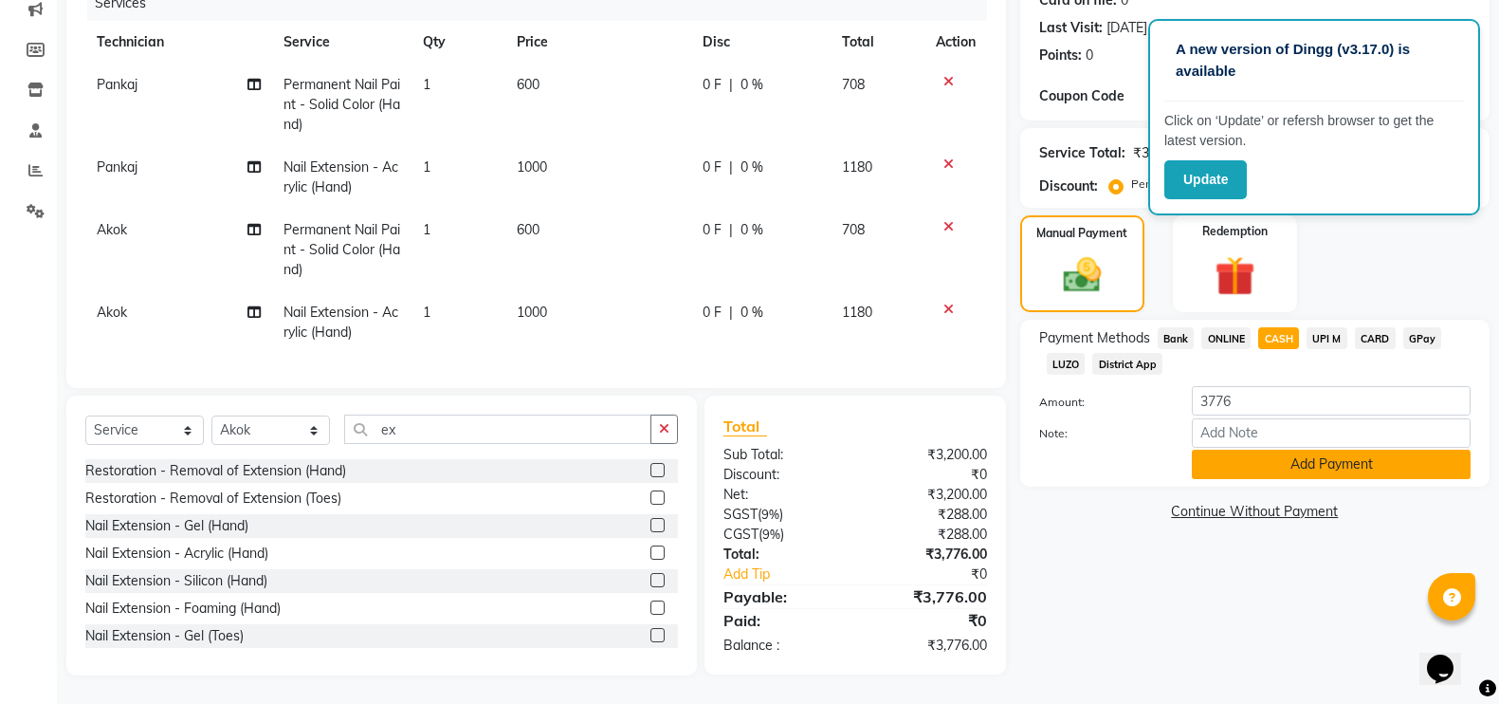
click at [1252, 450] on button "Add Payment" at bounding box center [1331, 464] width 279 height 29
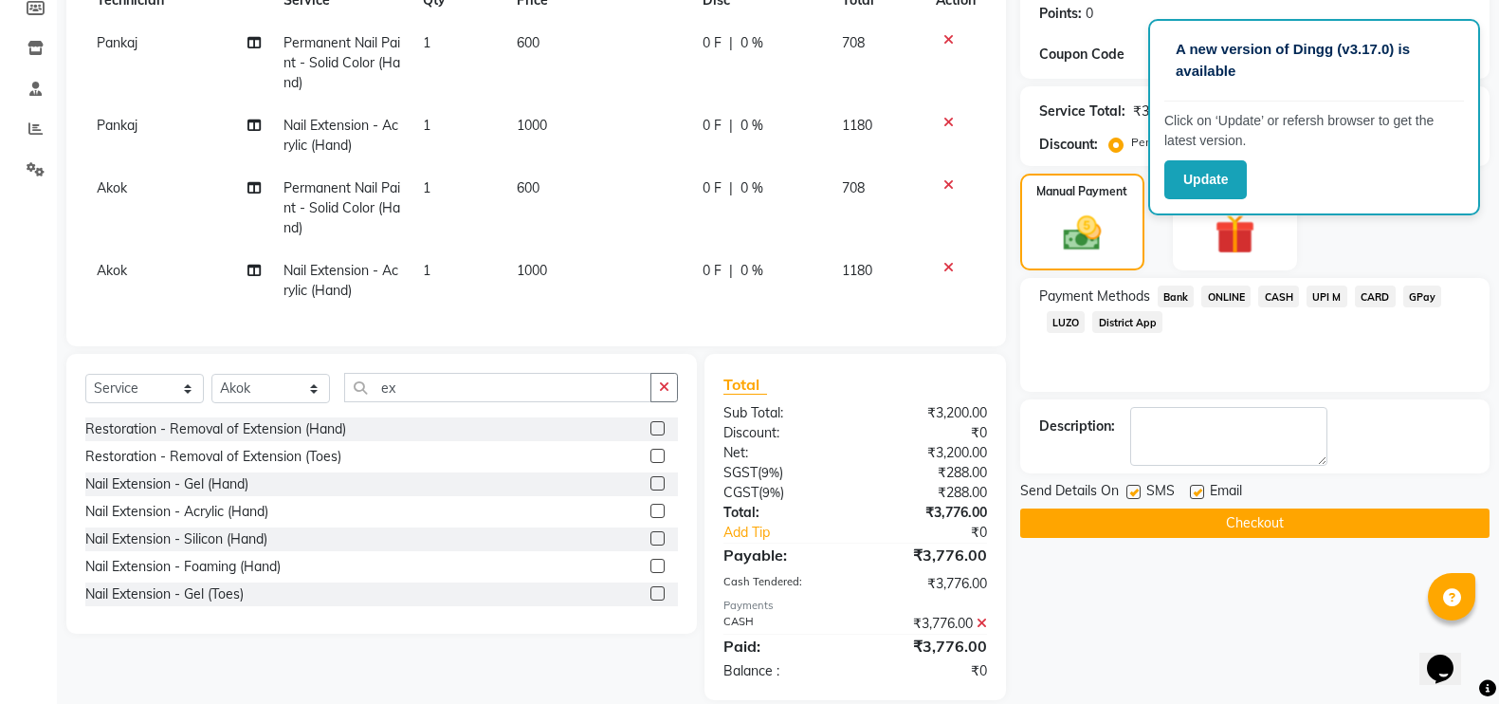
scroll to position [334, 0]
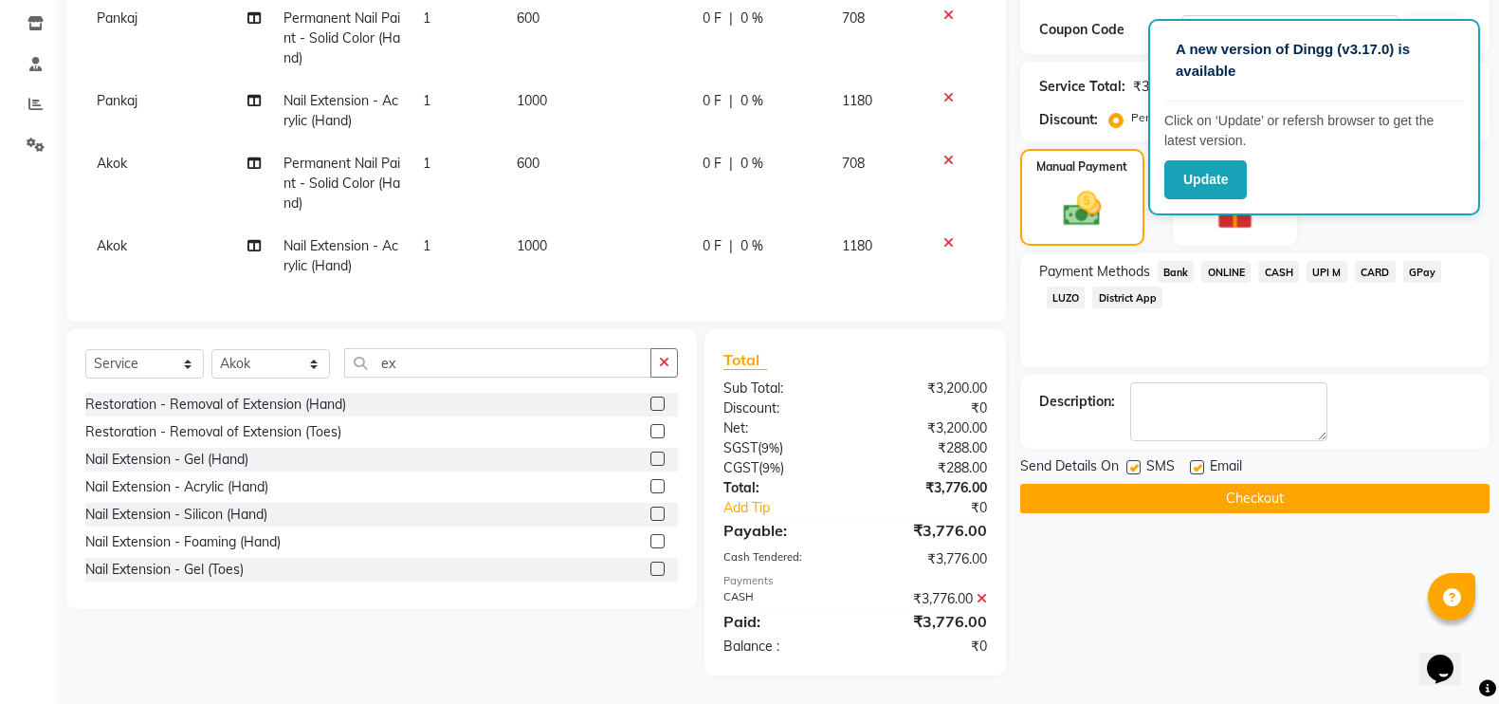
click at [1228, 484] on button "Checkout" at bounding box center [1254, 498] width 469 height 29
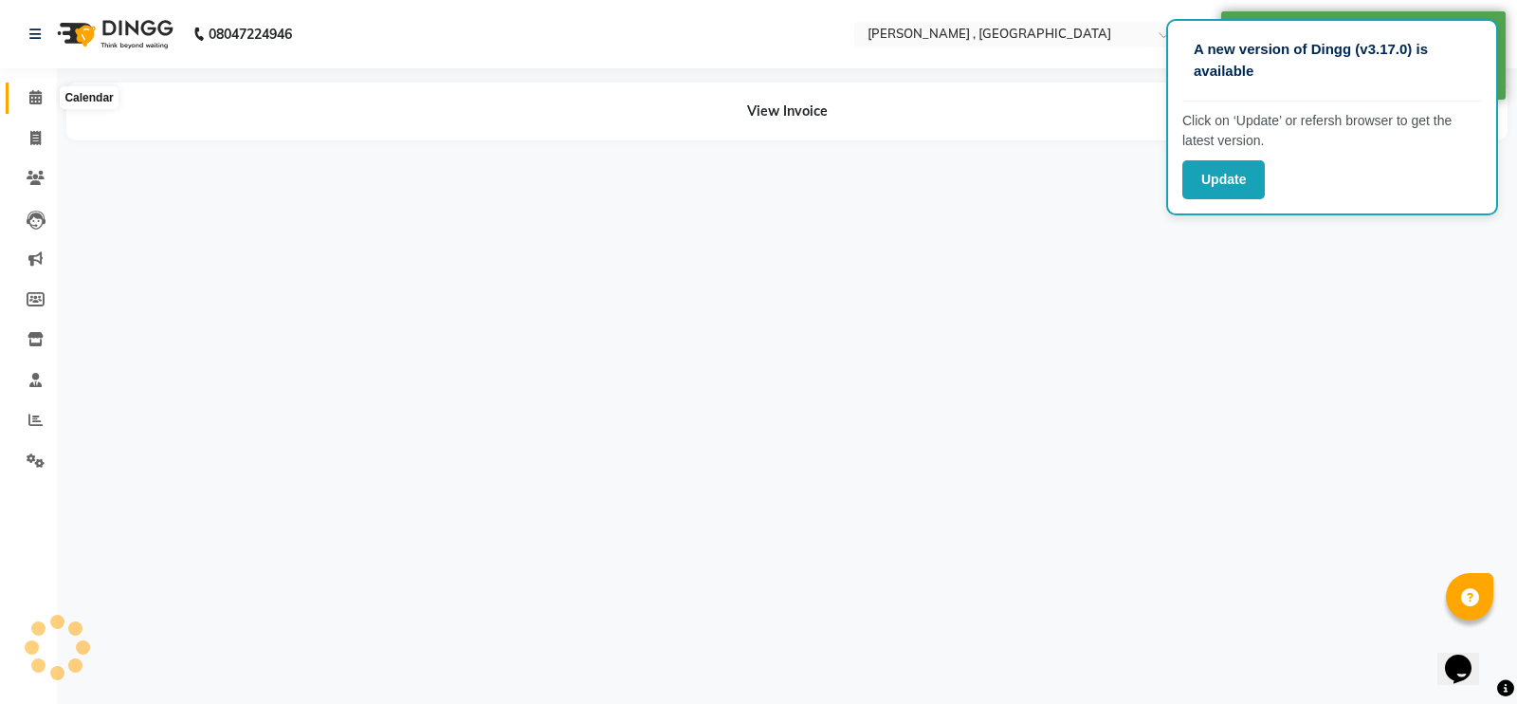
click at [43, 101] on span at bounding box center [35, 98] width 33 height 22
